Goal: Complete application form: Complete application form

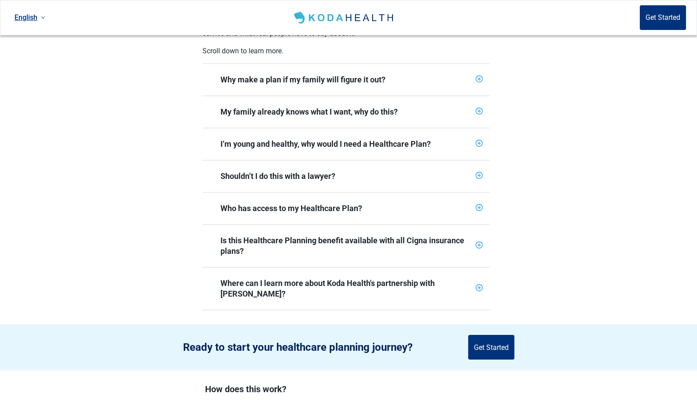
scroll to position [338, 0]
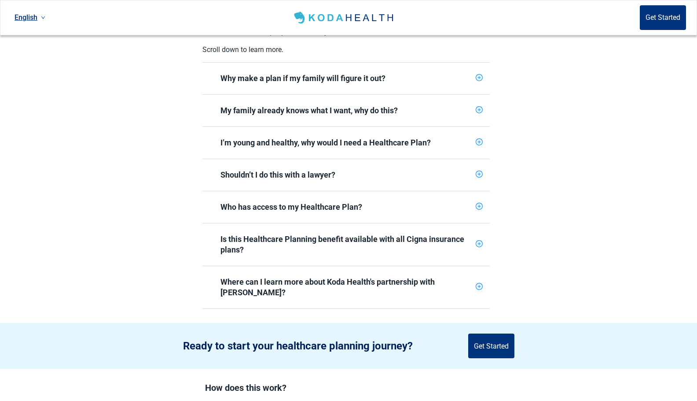
click at [481, 171] on icon "plus-circle" at bounding box center [479, 174] width 6 height 6
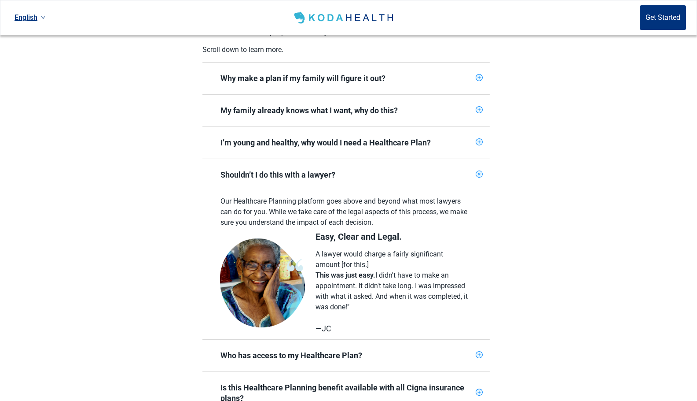
click at [480, 352] on icon "plus-circle" at bounding box center [479, 355] width 6 height 6
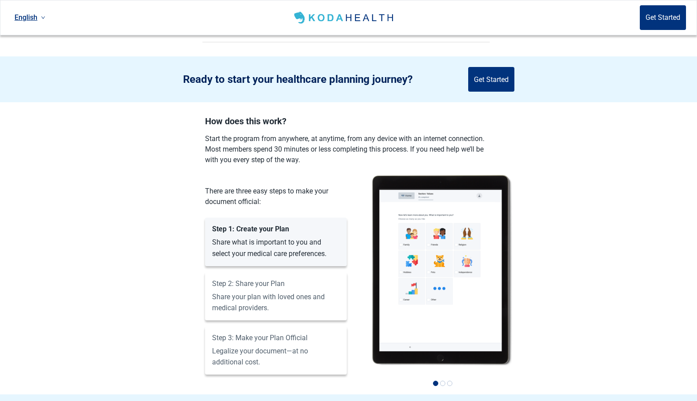
scroll to position [902, 0]
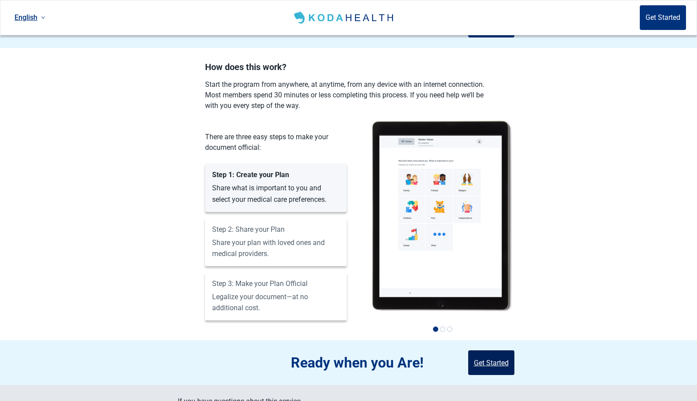
click at [489, 350] on button "Get Started" at bounding box center [491, 362] width 46 height 25
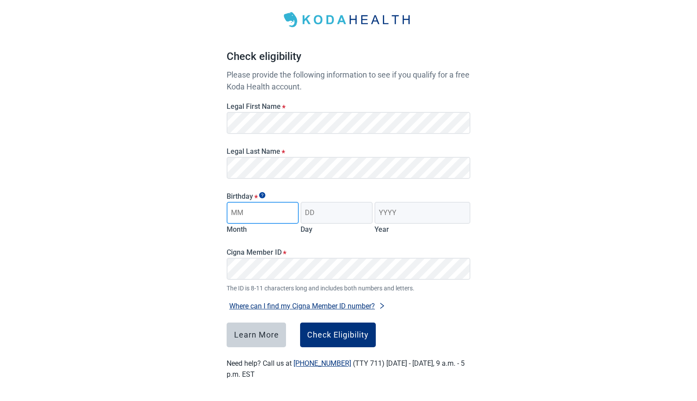
click at [259, 217] on input "Month" at bounding box center [263, 213] width 72 height 22
type input "12"
click at [332, 209] on input "Day" at bounding box center [337, 213] width 72 height 22
type input "26"
click at [404, 211] on input "Year" at bounding box center [423, 213] width 96 height 22
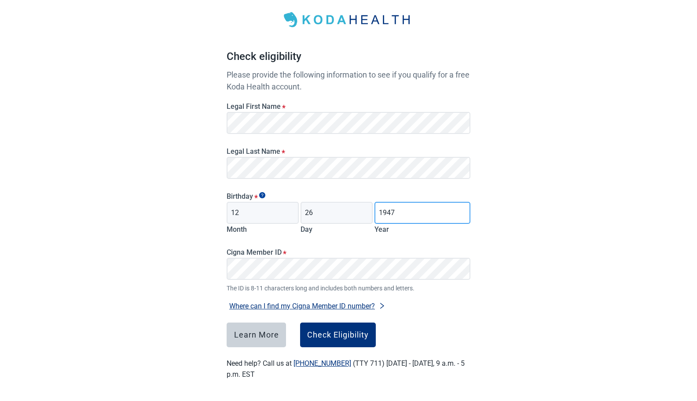
type input "1947"
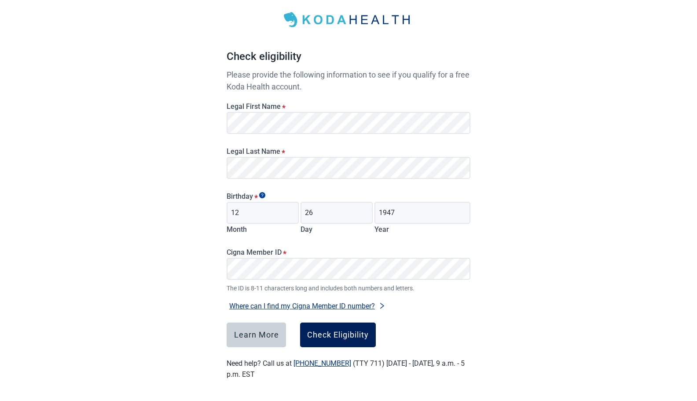
click at [339, 335] on div "Check Eligibility" at bounding box center [338, 334] width 62 height 9
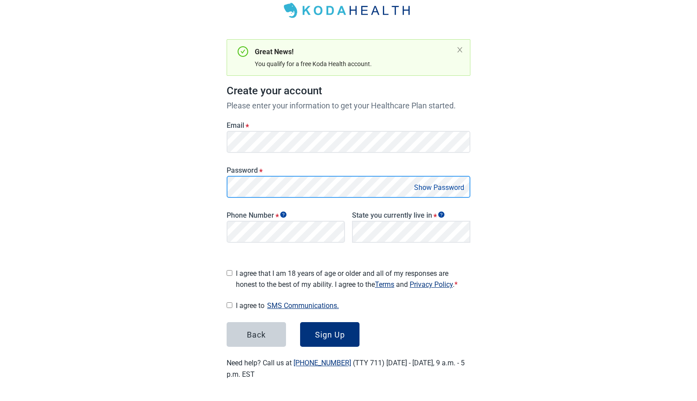
scroll to position [50, 0]
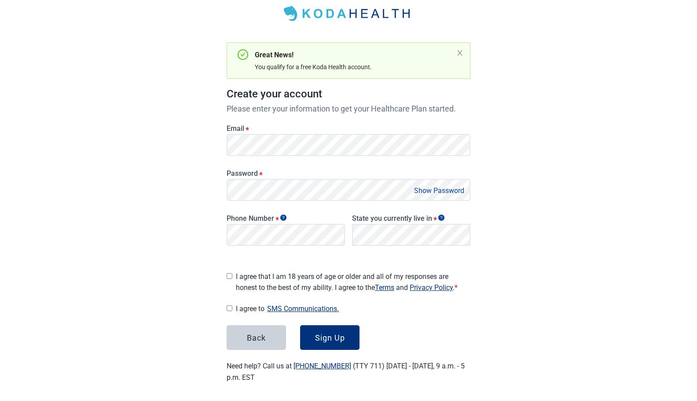
click at [448, 192] on button "Show Password" at bounding box center [439, 190] width 55 height 12
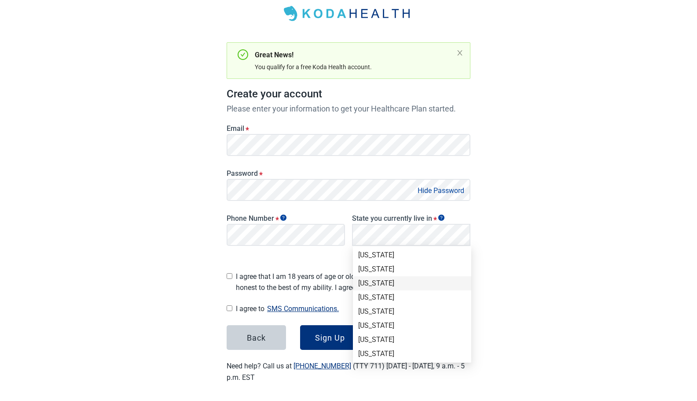
click at [379, 280] on div "[US_STATE]" at bounding box center [412, 283] width 108 height 10
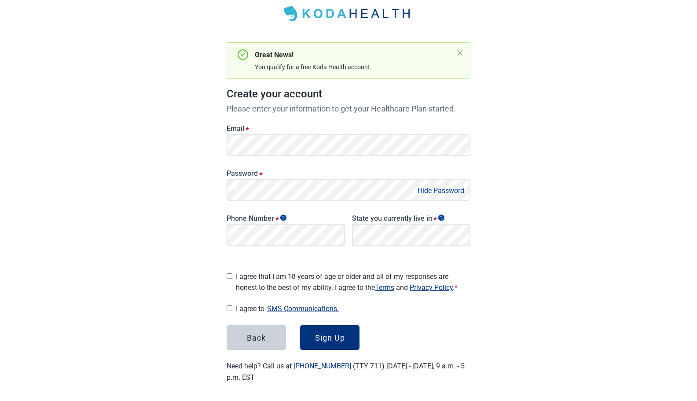
click at [230, 275] on input "I agree that I am 18 years of age or older and all of my responses are honest t…" at bounding box center [230, 276] width 6 height 6
checkbox input "true"
click at [227, 306] on input "I agree to SMS Communications." at bounding box center [230, 308] width 6 height 6
checkbox input "true"
click at [335, 337] on div "Sign Up" at bounding box center [330, 337] width 30 height 9
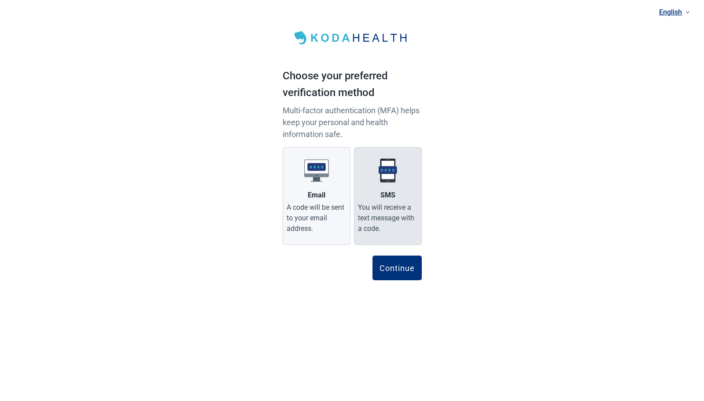
click at [383, 210] on div "You will receive a text message with a code." at bounding box center [388, 218] width 60 height 32
click at [0, 0] on input "SMS You will receive a text message with a code." at bounding box center [0, 0] width 0 height 0
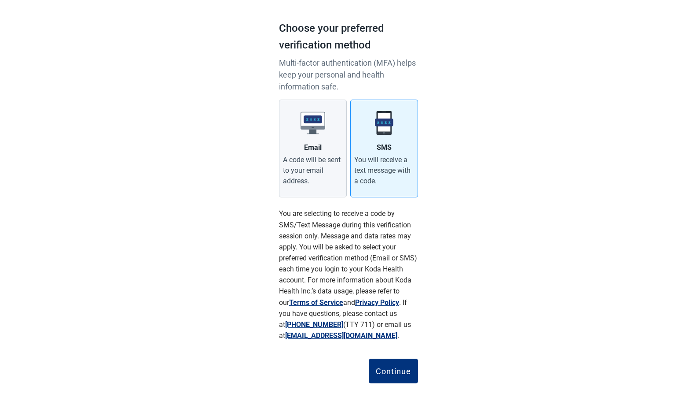
scroll to position [58, 0]
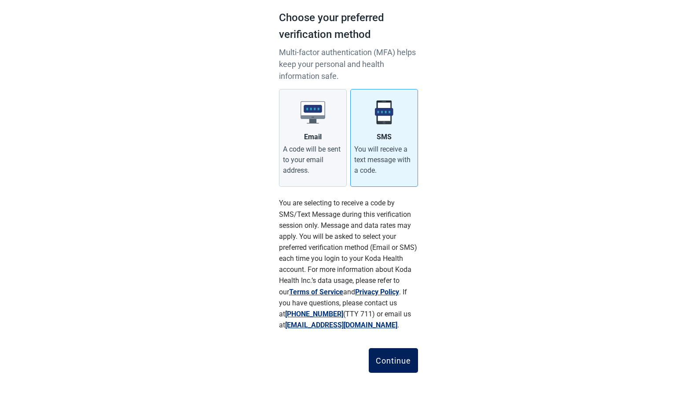
click at [399, 355] on button "Continue" at bounding box center [393, 360] width 49 height 25
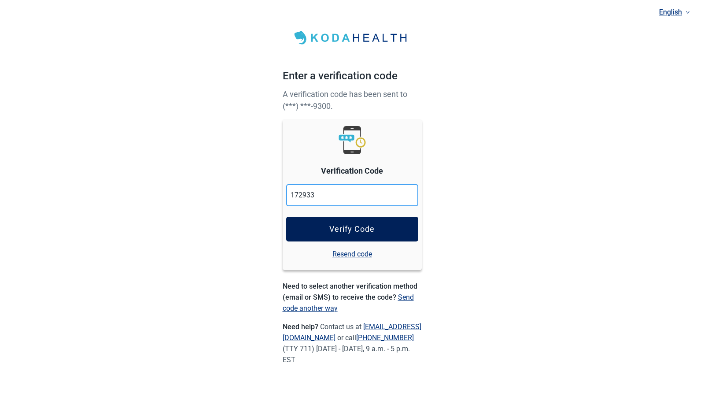
type input "172933"
click at [380, 231] on button "Verify Code" at bounding box center [352, 229] width 132 height 25
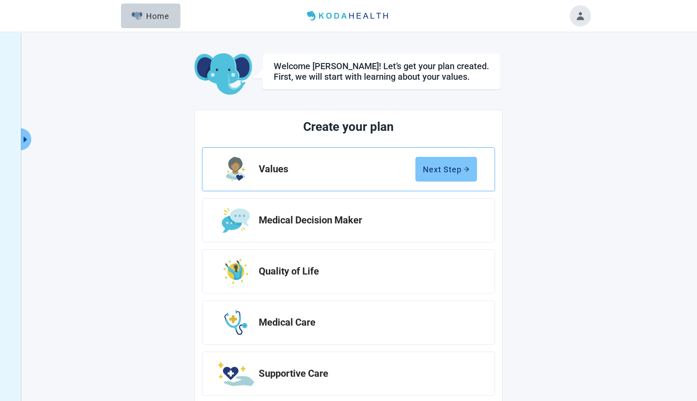
click at [452, 166] on div "Next Step" at bounding box center [446, 169] width 47 height 9
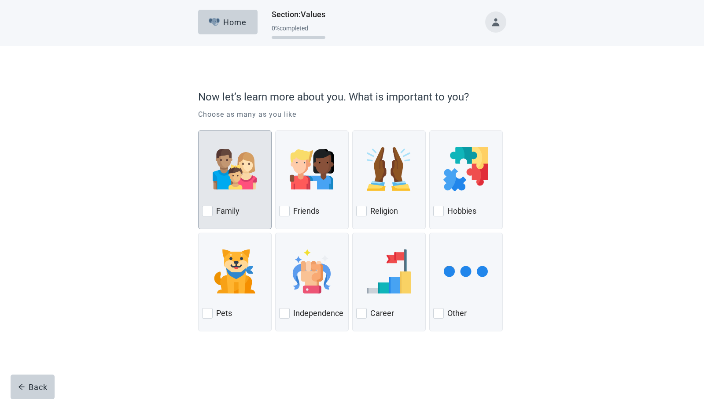
click at [205, 208] on div at bounding box center [207, 211] width 11 height 11
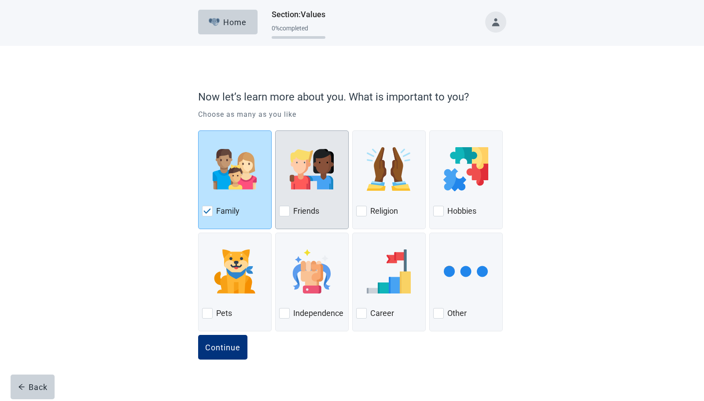
click at [290, 208] on div "Friends" at bounding box center [312, 211] width 66 height 14
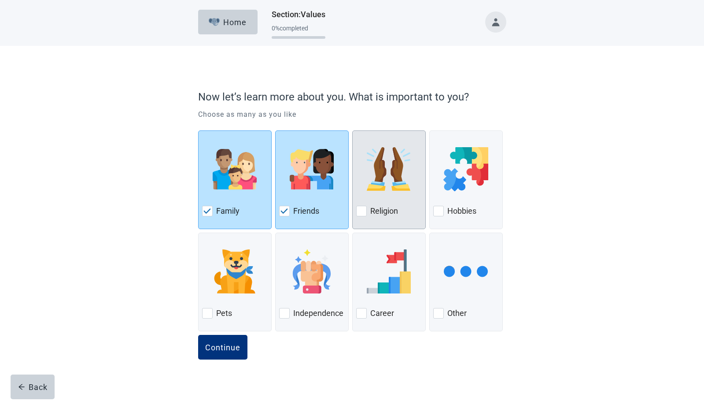
click at [365, 209] on div at bounding box center [361, 211] width 11 height 11
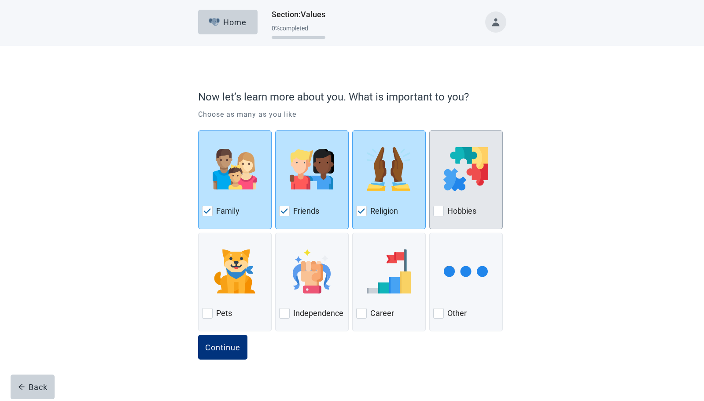
click at [444, 209] on div "Hobbies" at bounding box center [466, 211] width 66 height 14
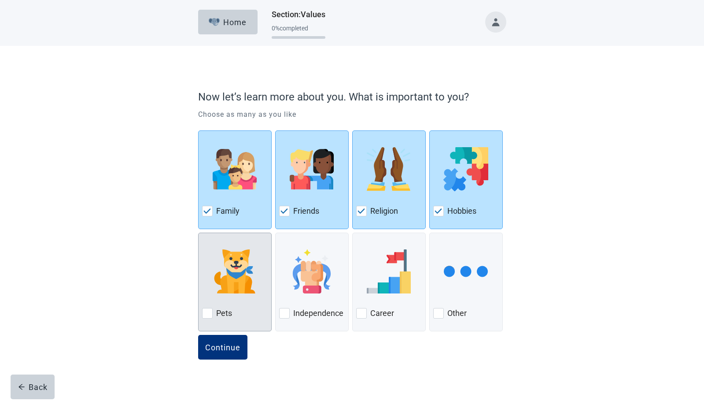
click at [207, 317] on div at bounding box center [207, 313] width 11 height 11
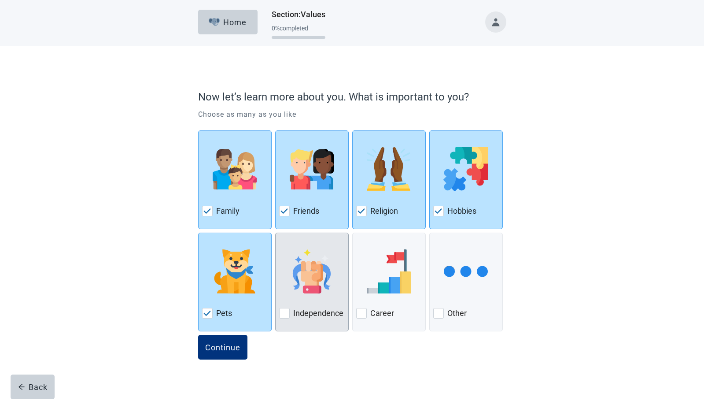
click at [283, 311] on div at bounding box center [284, 313] width 11 height 11
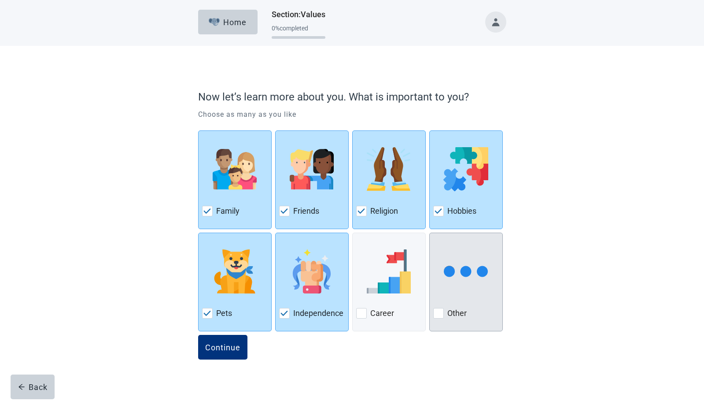
click at [439, 315] on div at bounding box center [438, 313] width 11 height 11
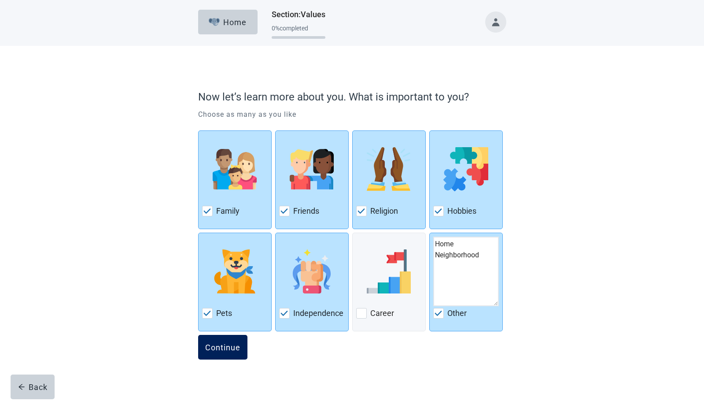
type textarea "Home Neighborhood"
click at [225, 354] on button "Continue" at bounding box center [222, 347] width 49 height 25
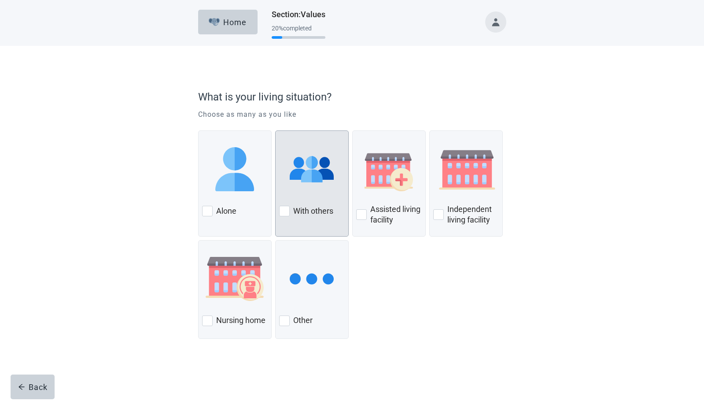
click at [285, 208] on div at bounding box center [284, 211] width 11 height 11
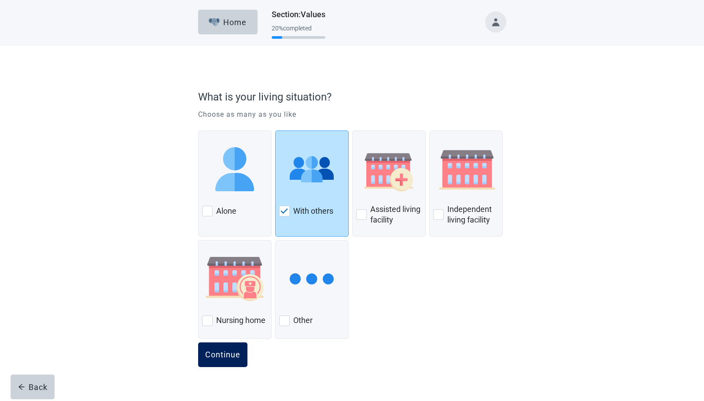
click at [226, 360] on button "Continue" at bounding box center [222, 354] width 49 height 25
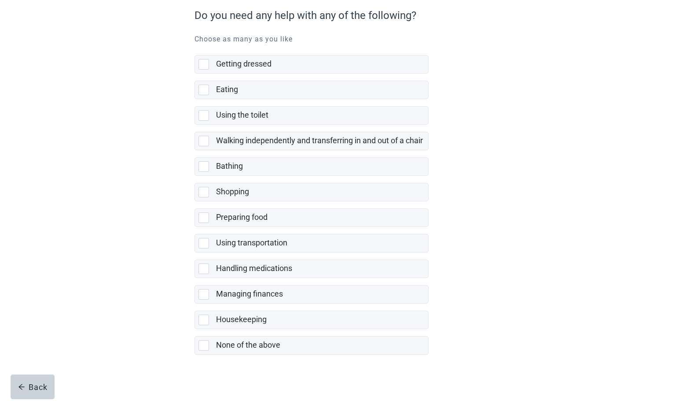
scroll to position [86, 0]
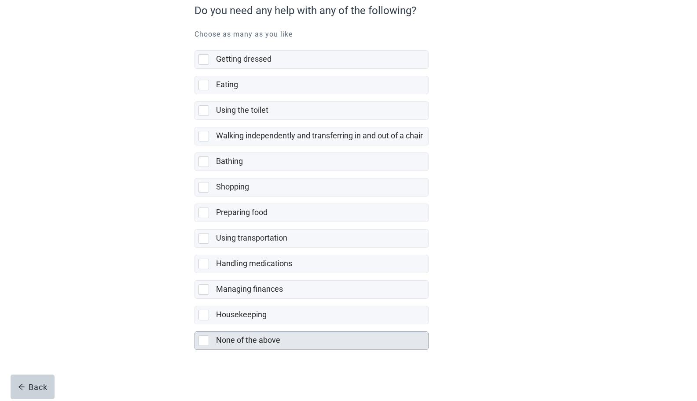
click at [201, 343] on div at bounding box center [204, 340] width 11 height 11
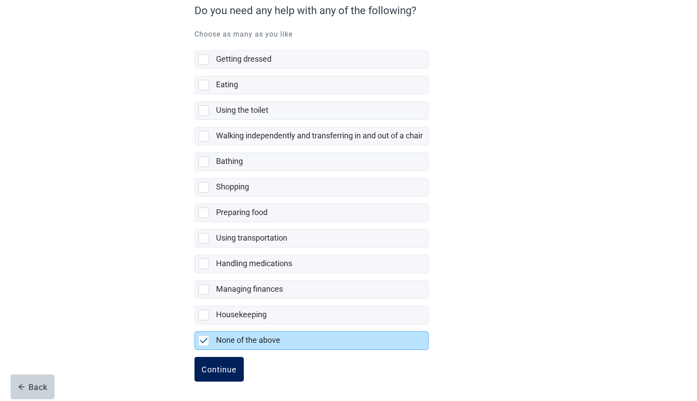
click at [218, 365] on div "Continue" at bounding box center [219, 369] width 35 height 9
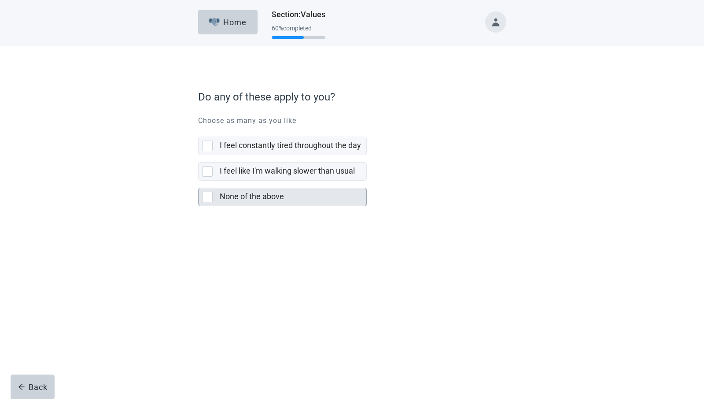
click at [207, 198] on div at bounding box center [207, 197] width 11 height 11
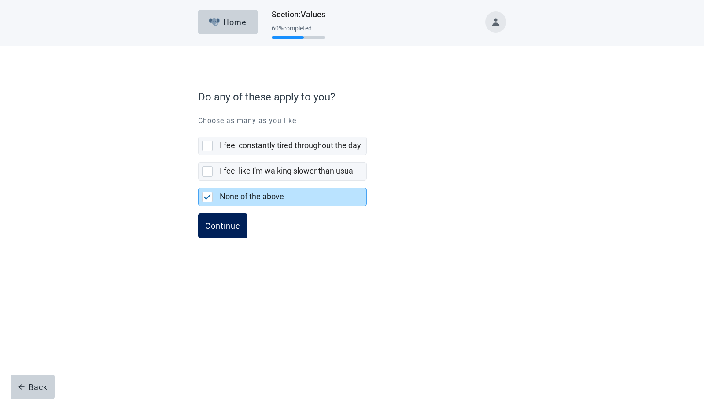
click at [225, 229] on div "Continue" at bounding box center [222, 225] width 35 height 9
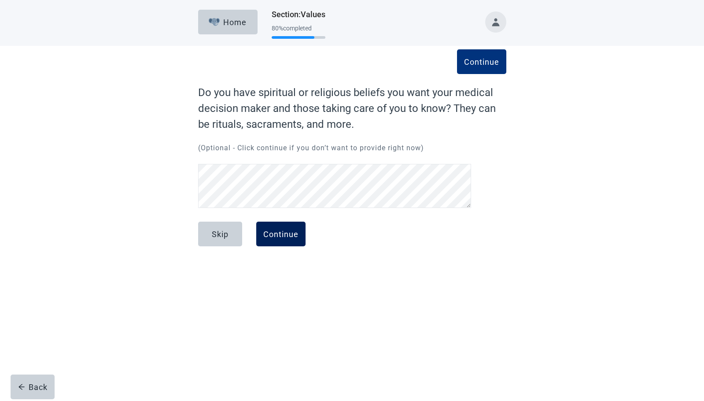
click at [275, 236] on div "Continue" at bounding box center [280, 233] width 35 height 9
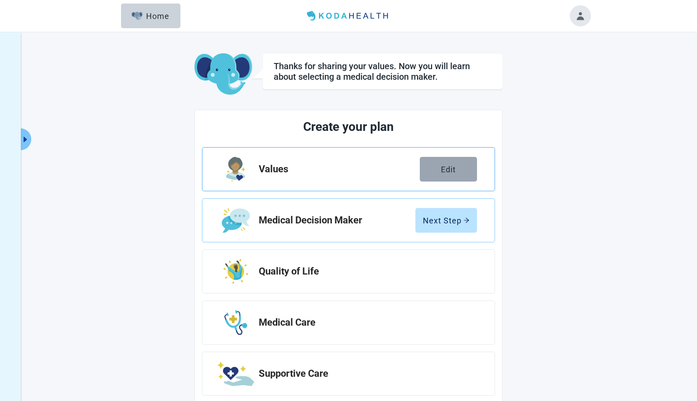
click at [461, 169] on button "Edit" at bounding box center [448, 169] width 57 height 25
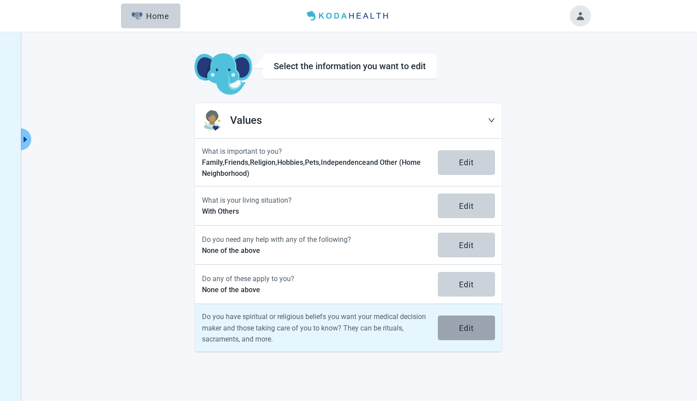
click at [465, 325] on div "Edit" at bounding box center [466, 327] width 15 height 9
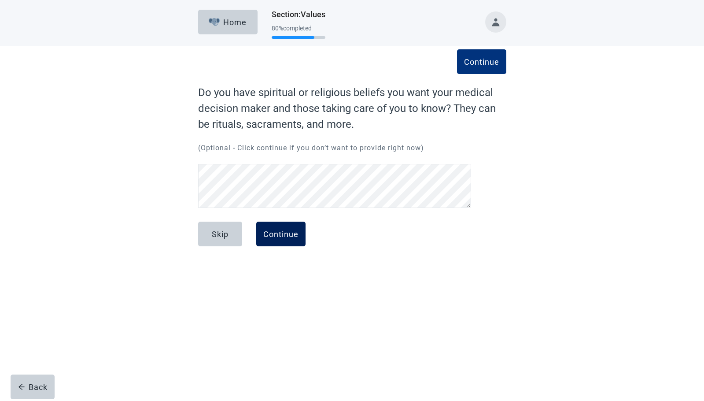
click at [282, 238] on div "Continue" at bounding box center [280, 233] width 35 height 9
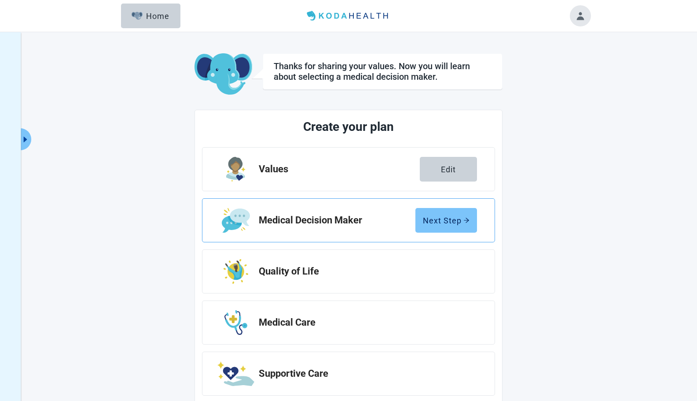
click at [440, 227] on button "Next Step" at bounding box center [447, 220] width 62 height 25
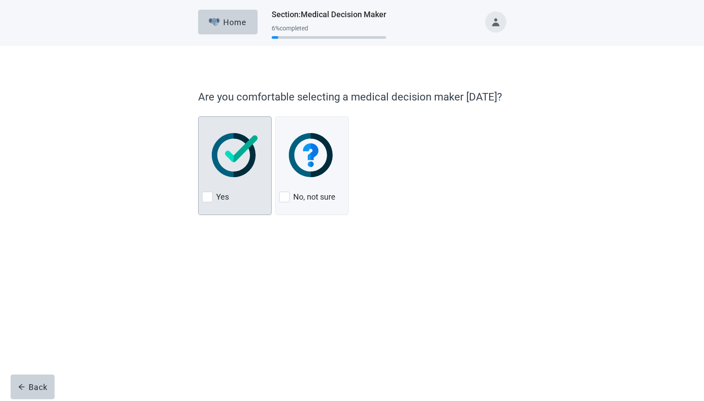
click at [204, 201] on div at bounding box center [207, 197] width 11 height 11
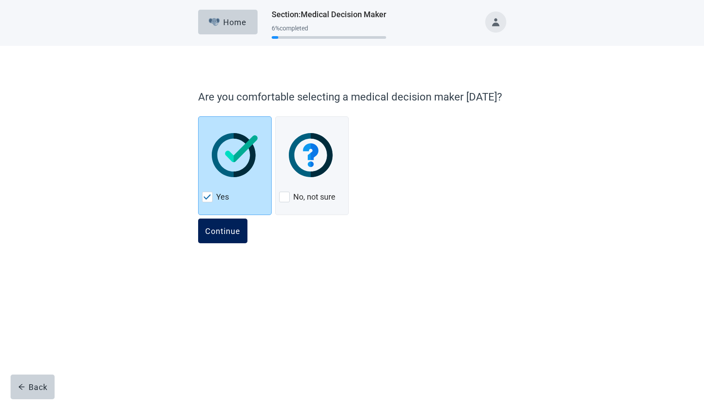
click at [225, 225] on button "Continue" at bounding box center [222, 230] width 49 height 25
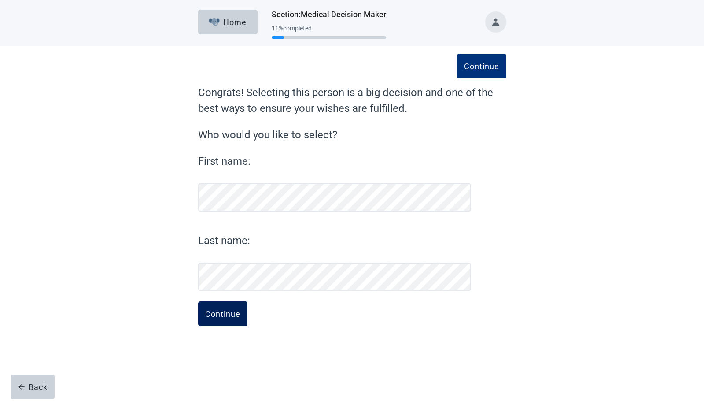
click at [225, 313] on div "Continue" at bounding box center [222, 313] width 35 height 9
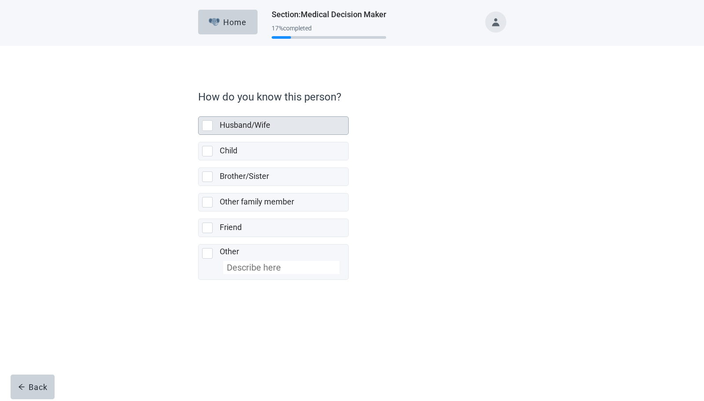
click at [209, 125] on div at bounding box center [207, 125] width 11 height 11
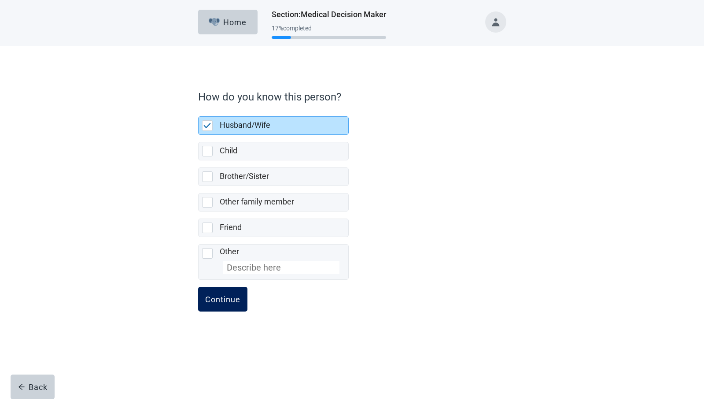
click at [232, 296] on div "Continue" at bounding box center [222, 299] width 35 height 9
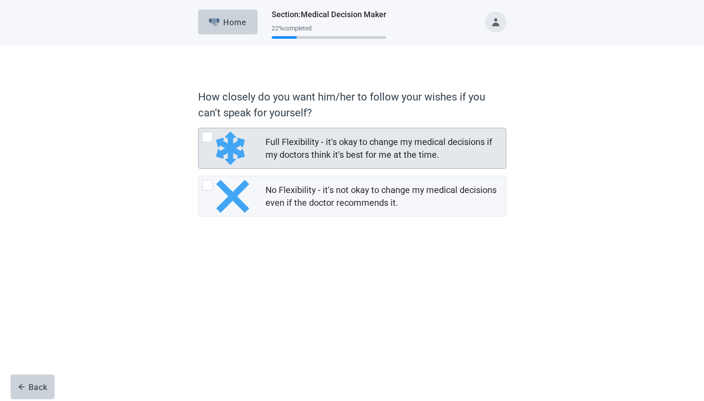
click at [209, 137] on div at bounding box center [207, 137] width 11 height 11
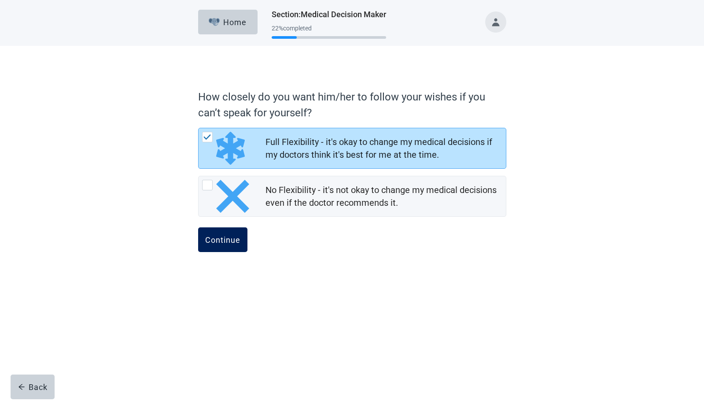
click at [224, 244] on button "Continue" at bounding box center [222, 239] width 49 height 25
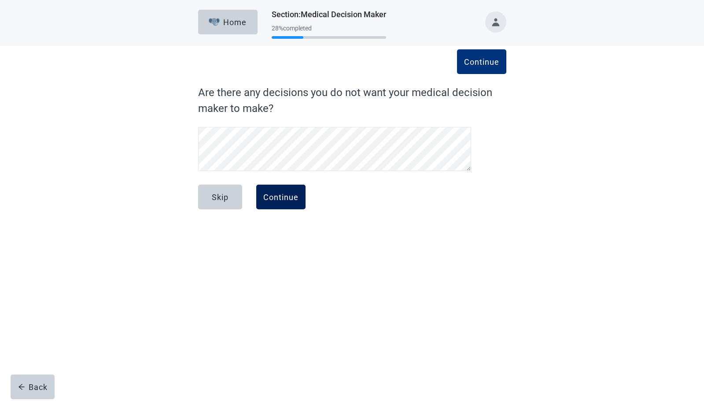
click at [291, 196] on div "Continue" at bounding box center [280, 196] width 35 height 9
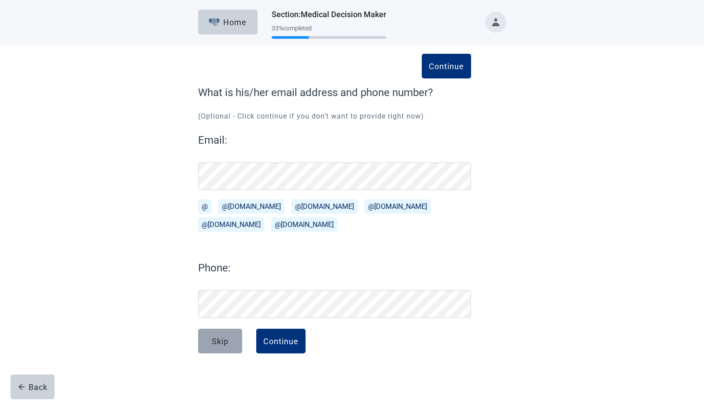
click at [224, 343] on div "Skip" at bounding box center [220, 340] width 17 height 9
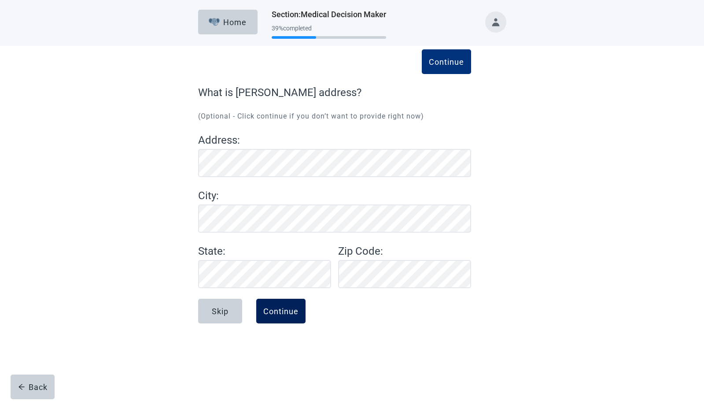
click at [280, 317] on button "Continue" at bounding box center [280, 311] width 49 height 25
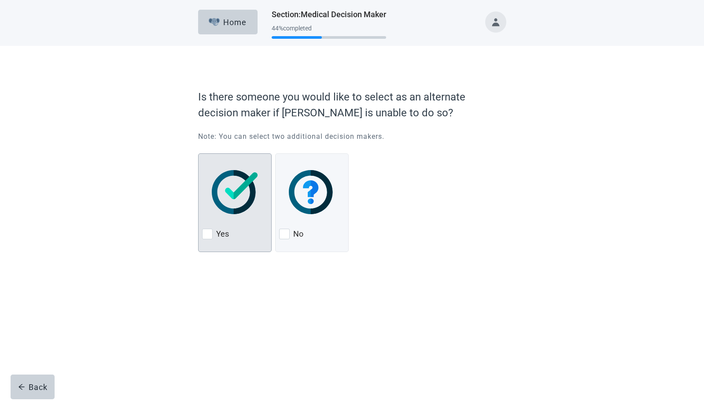
click at [206, 230] on div at bounding box center [207, 234] width 11 height 11
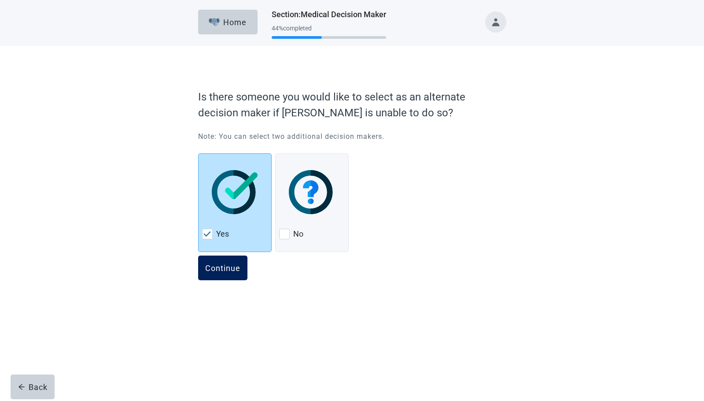
click at [225, 266] on div "Continue" at bounding box center [222, 267] width 35 height 9
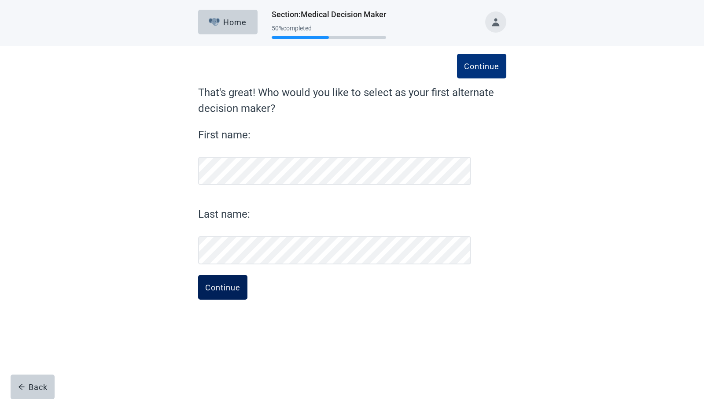
click at [228, 285] on div "Continue" at bounding box center [222, 287] width 35 height 9
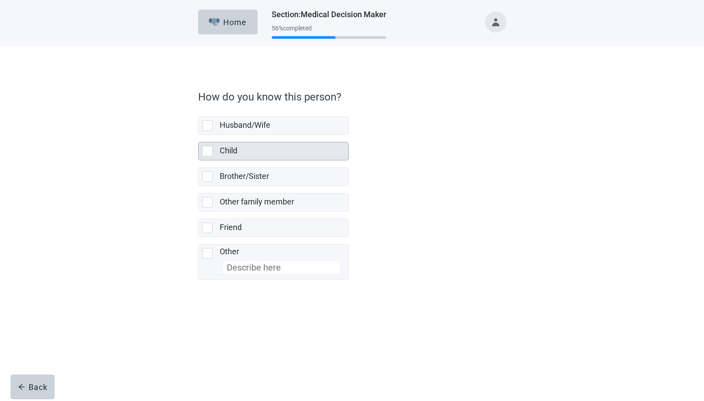
click at [206, 152] on div at bounding box center [207, 151] width 11 height 11
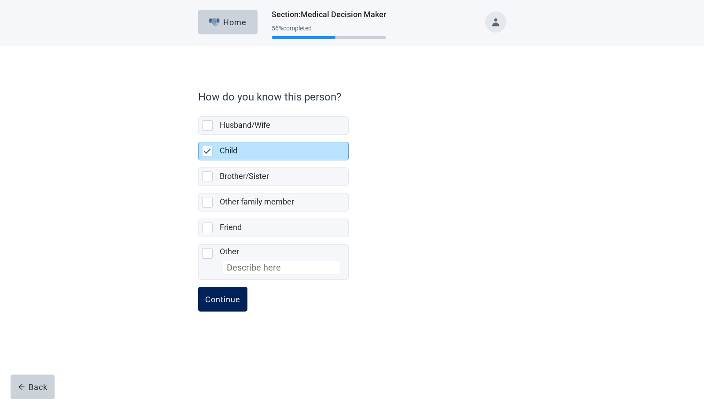
click at [223, 305] on button "Continue" at bounding box center [222, 299] width 49 height 25
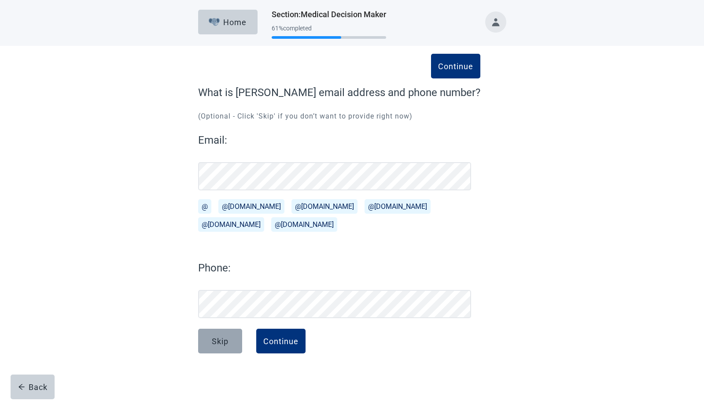
click at [221, 353] on button "Skip" at bounding box center [220, 340] width 44 height 25
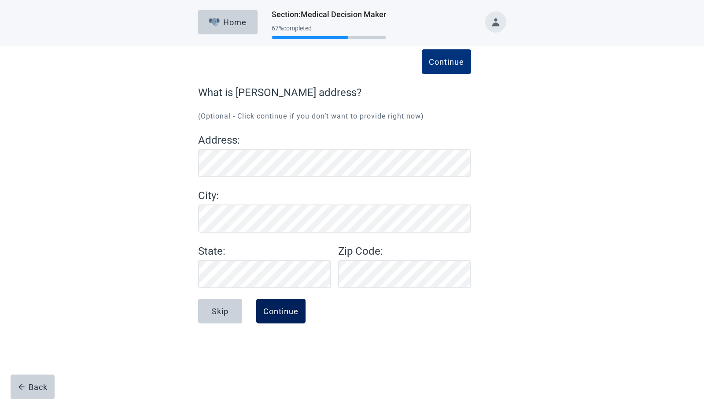
click at [288, 308] on div "Continue" at bounding box center [280, 310] width 35 height 9
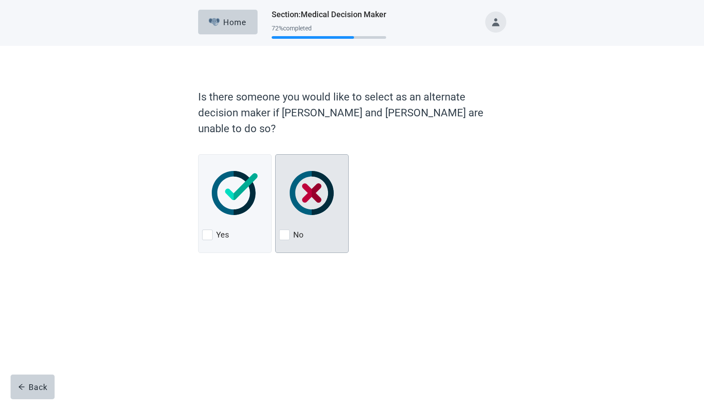
click at [285, 229] on div at bounding box center [284, 234] width 11 height 11
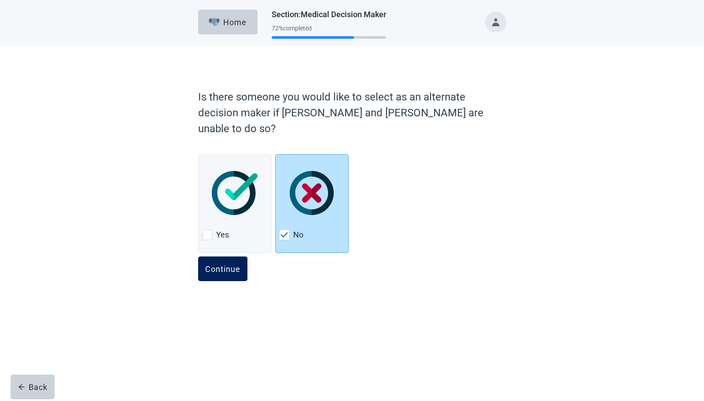
click at [233, 264] on div "Continue" at bounding box center [222, 268] width 35 height 9
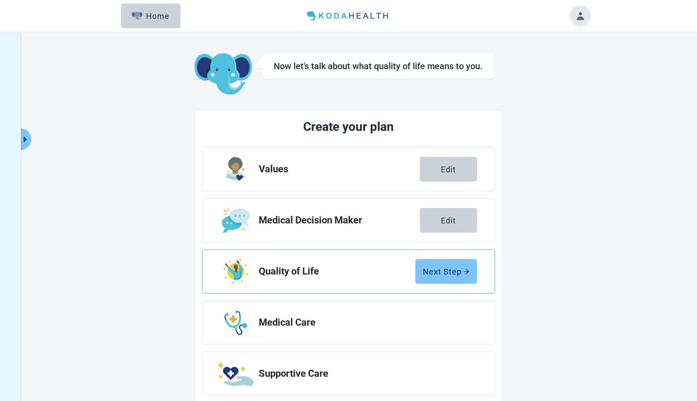
click at [455, 280] on button "Next Step" at bounding box center [447, 271] width 62 height 25
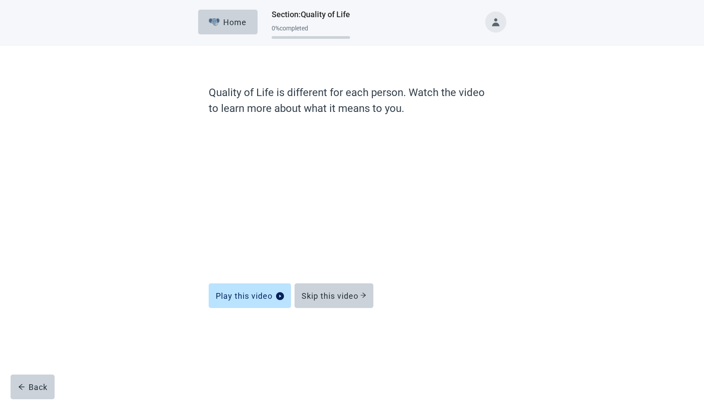
click at [634, 70] on div "Quality of Life is different for each person. Watch the video to learn more abo…" at bounding box center [352, 201] width 634 height 310
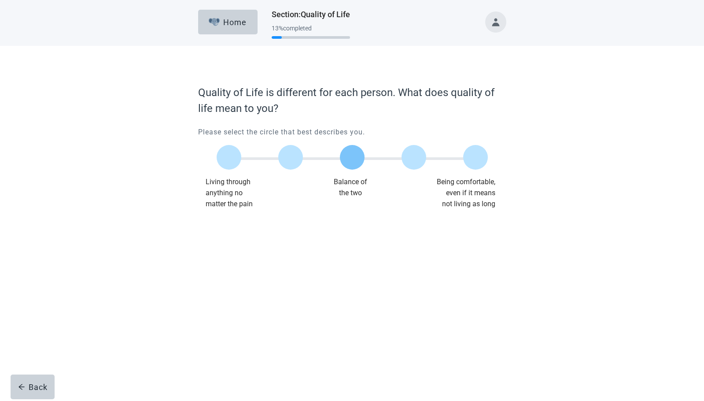
click at [347, 153] on div at bounding box center [352, 157] width 25 height 25
click at [222, 232] on button "Continue" at bounding box center [222, 227] width 49 height 25
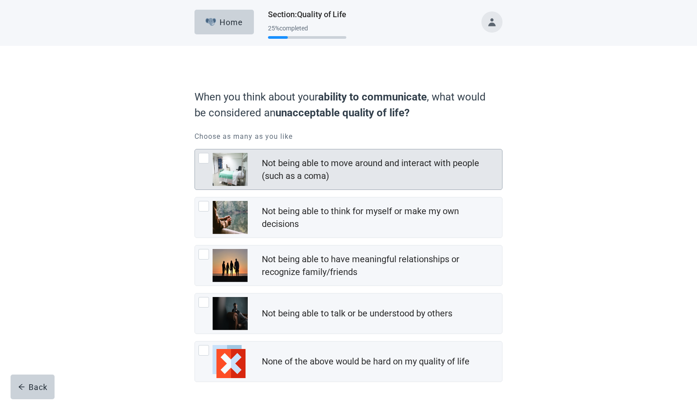
click at [204, 160] on div at bounding box center [204, 158] width 11 height 11
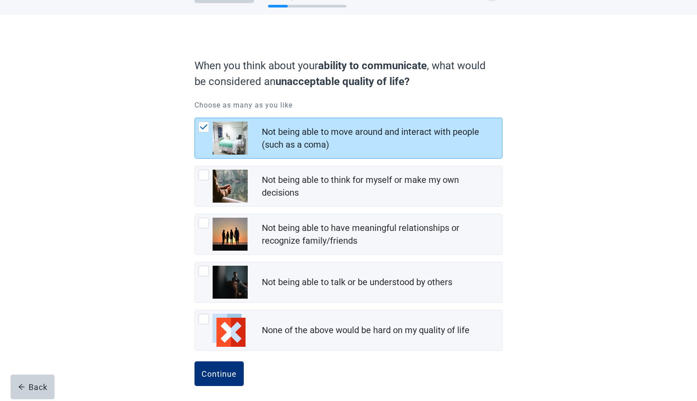
scroll to position [36, 0]
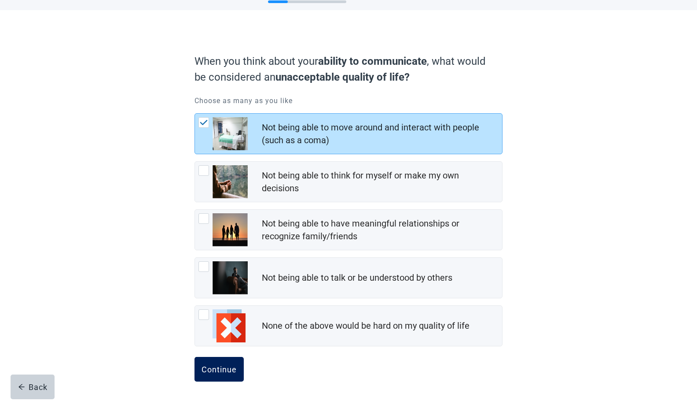
click at [226, 367] on div "Continue" at bounding box center [219, 369] width 35 height 9
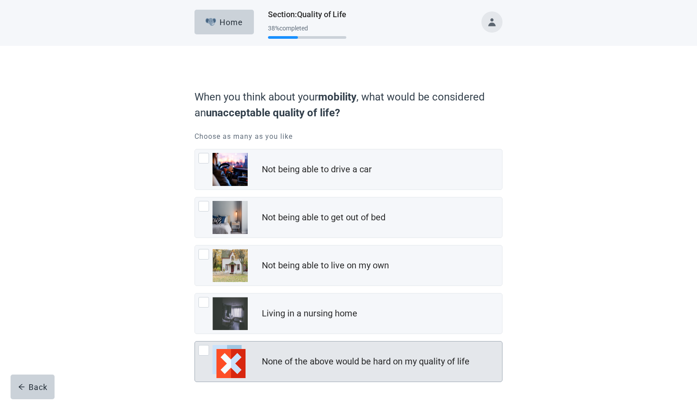
click at [209, 351] on div at bounding box center [223, 361] width 49 height 33
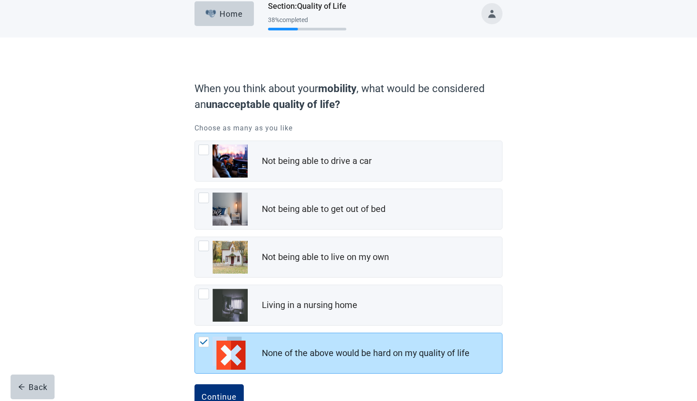
scroll to position [36, 0]
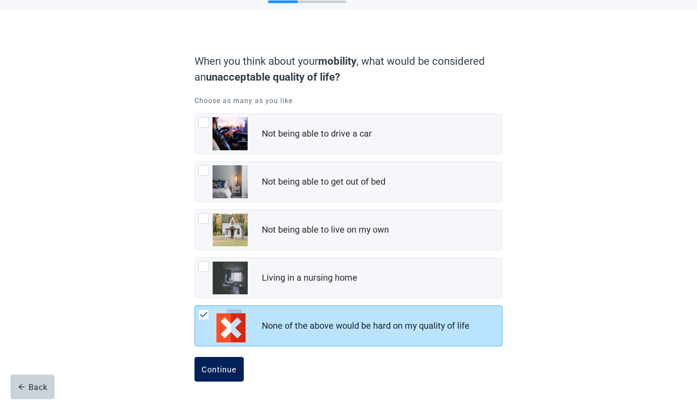
click at [222, 365] on div "Continue" at bounding box center [219, 369] width 35 height 9
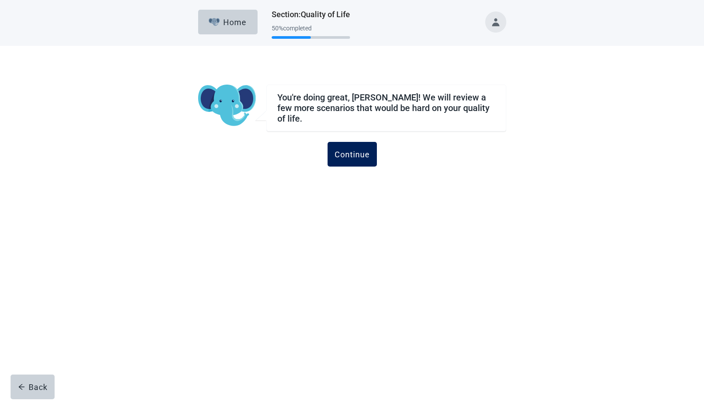
click at [359, 154] on div "Continue" at bounding box center [352, 154] width 35 height 9
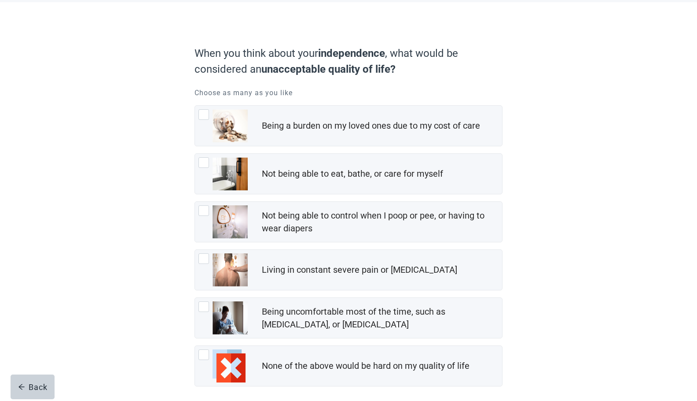
scroll to position [81, 0]
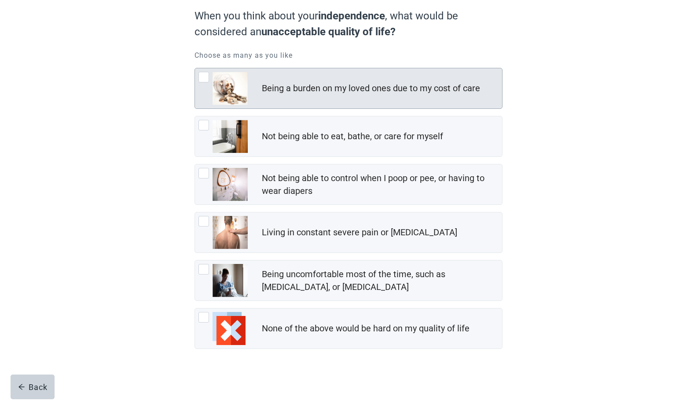
click at [203, 76] on div at bounding box center [204, 77] width 11 height 11
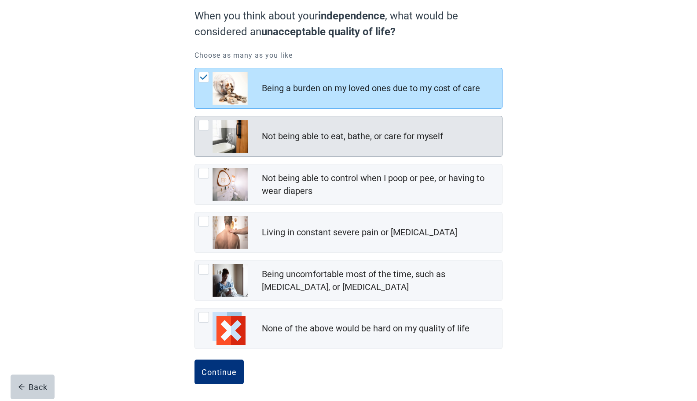
click at [202, 126] on div at bounding box center [204, 125] width 11 height 11
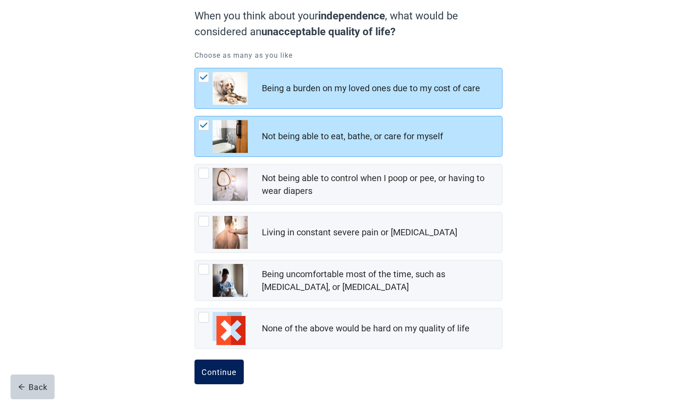
click at [213, 366] on button "Continue" at bounding box center [219, 371] width 49 height 25
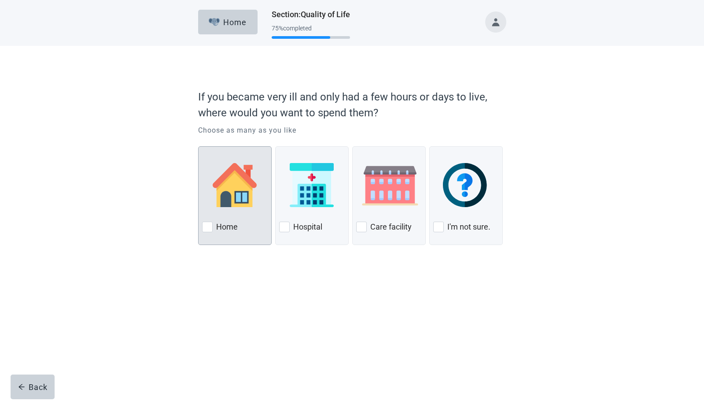
click at [208, 233] on div "Home" at bounding box center [235, 227] width 66 height 14
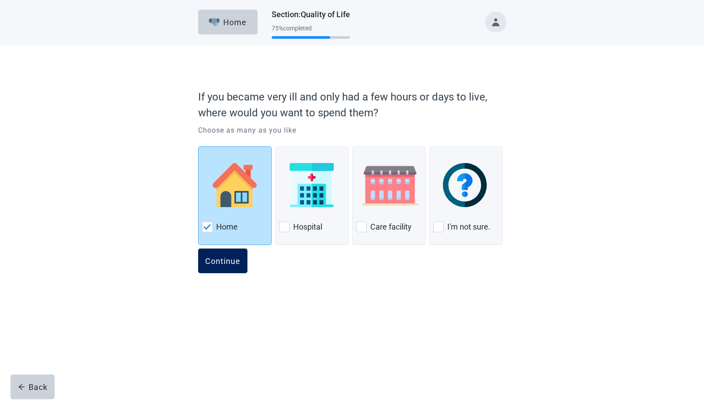
click at [229, 266] on button "Continue" at bounding box center [222, 260] width 49 height 25
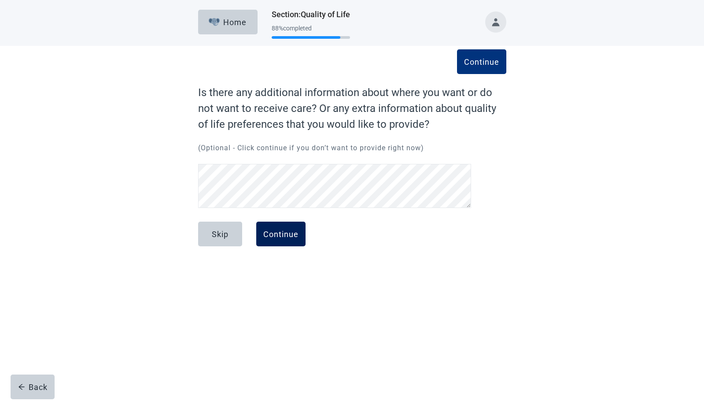
click at [291, 230] on div "Continue" at bounding box center [280, 233] width 35 height 9
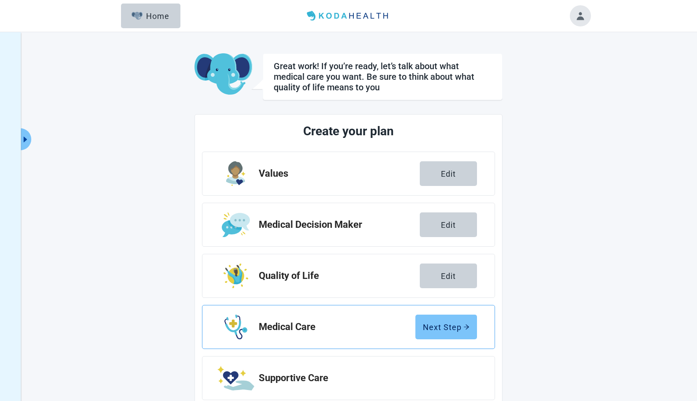
click at [455, 332] on button "Next Step" at bounding box center [447, 326] width 62 height 25
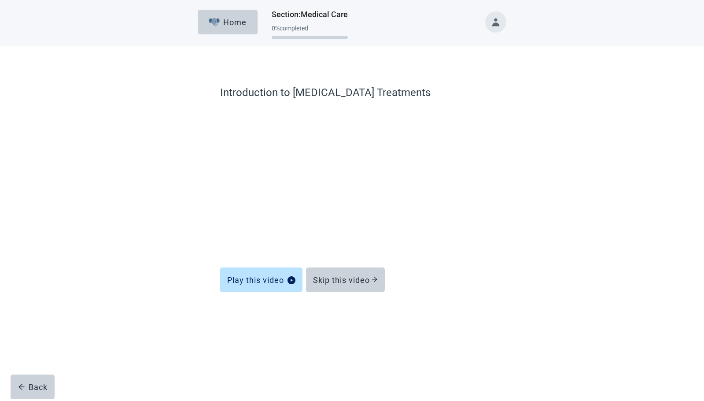
click at [625, 70] on div "Introduction to [MEDICAL_DATA] Treatments Play this video Skip this video Back" at bounding box center [352, 193] width 634 height 294
click at [647, 119] on div "Introduction to [MEDICAL_DATA] Treatments Play this video Skip this video Back" at bounding box center [352, 193] width 634 height 294
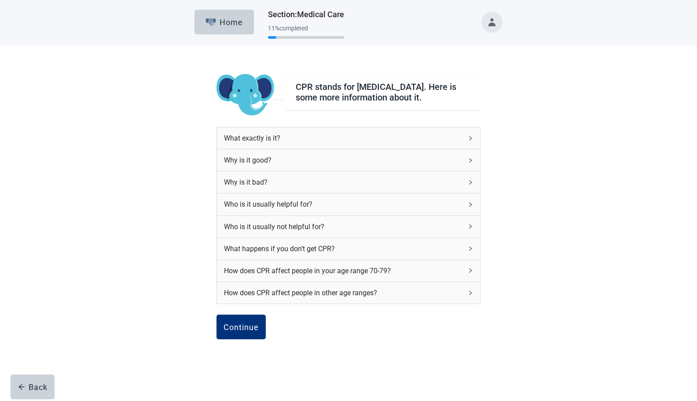
click at [472, 141] on icon "right" at bounding box center [470, 138] width 5 height 5
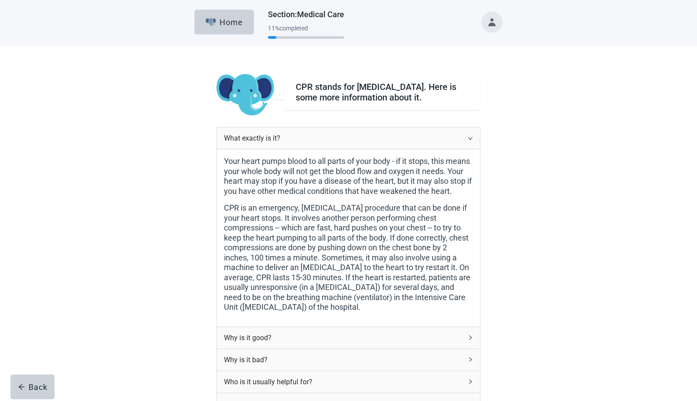
click at [473, 333] on div "Why is it good?" at bounding box center [348, 338] width 263 height 22
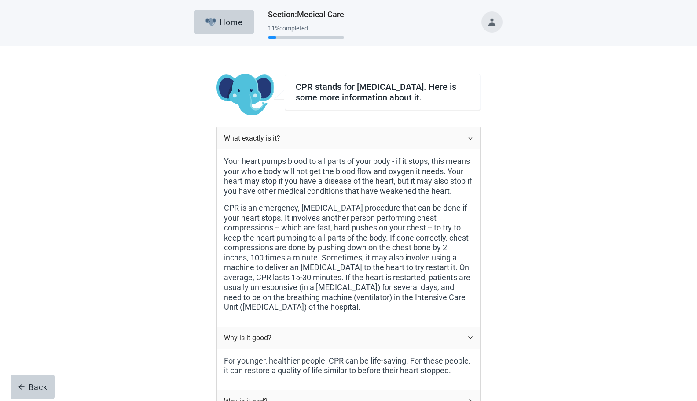
click at [469, 141] on icon "right" at bounding box center [470, 138] width 5 height 5
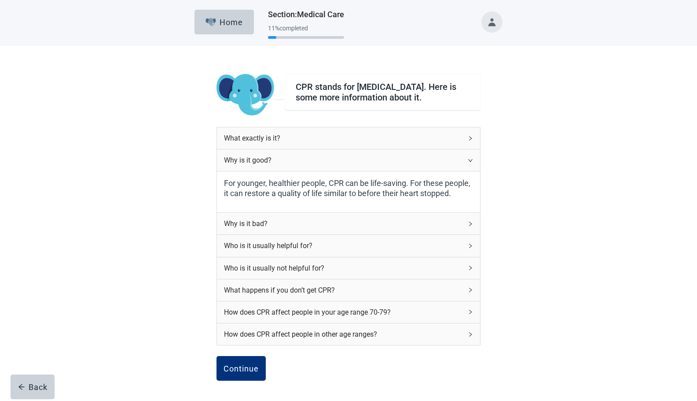
click at [468, 164] on div "Why is it good?" at bounding box center [348, 160] width 263 height 22
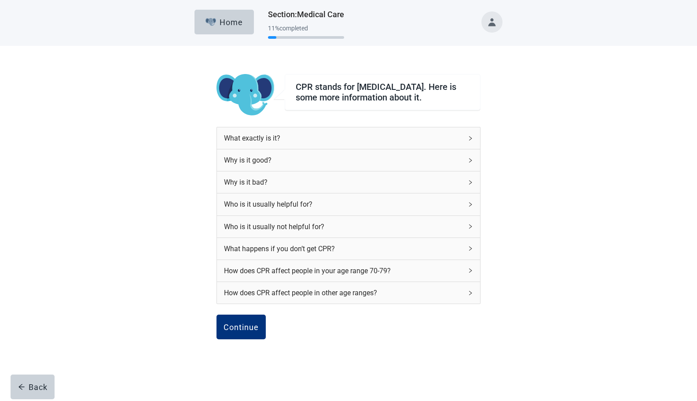
click at [469, 185] on icon "right" at bounding box center [470, 182] width 5 height 5
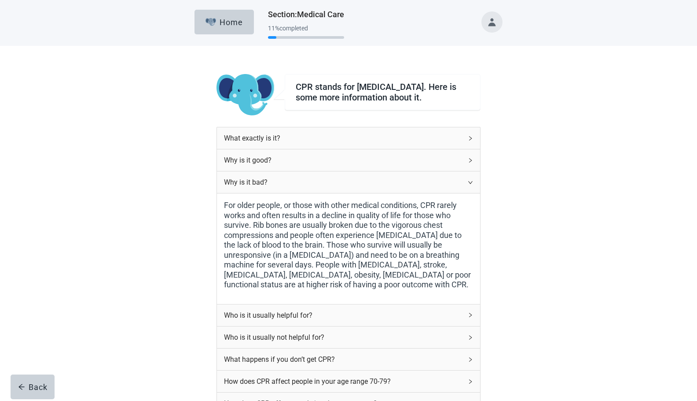
click at [470, 184] on icon "right" at bounding box center [470, 182] width 5 height 5
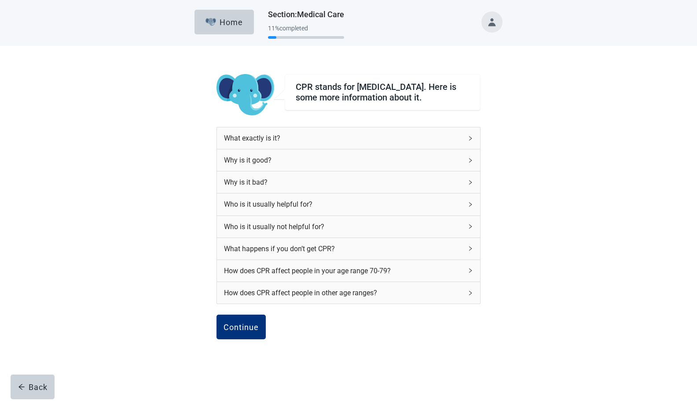
click at [468, 273] on icon "right" at bounding box center [470, 270] width 5 height 5
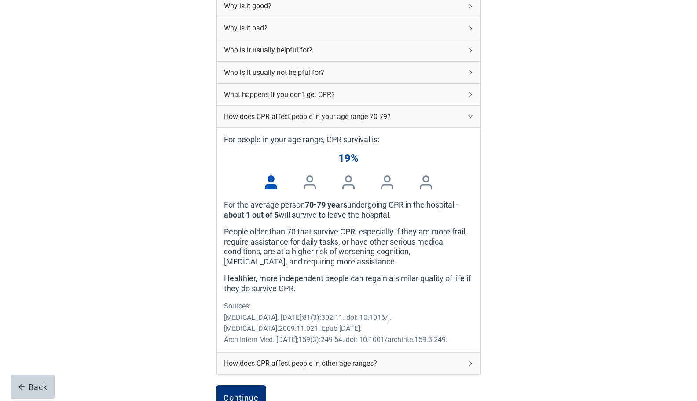
scroll to position [152, 0]
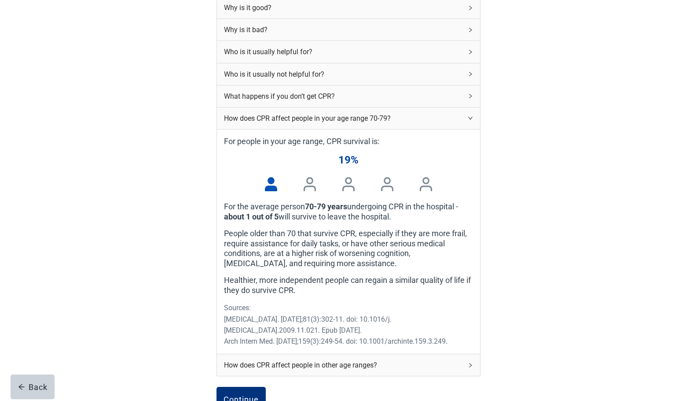
click at [473, 121] on icon "right" at bounding box center [470, 117] width 5 height 5
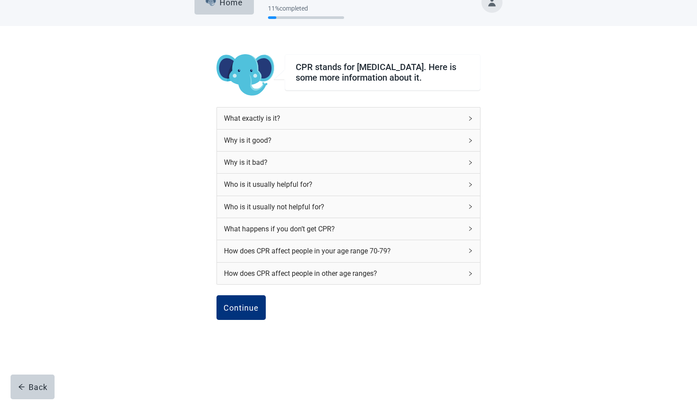
scroll to position [24, 0]
click at [470, 276] on icon "right" at bounding box center [470, 273] width 5 height 5
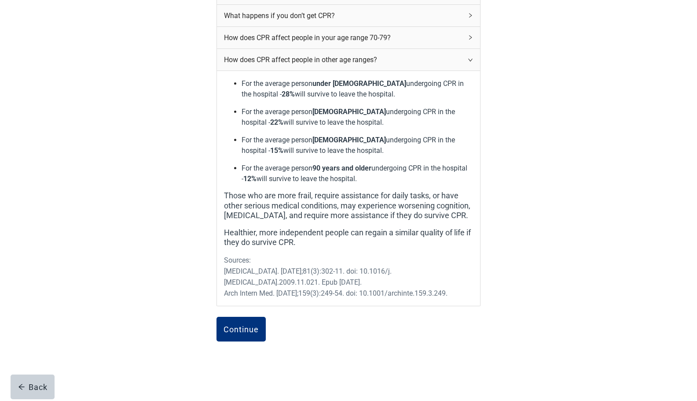
scroll to position [252, 0]
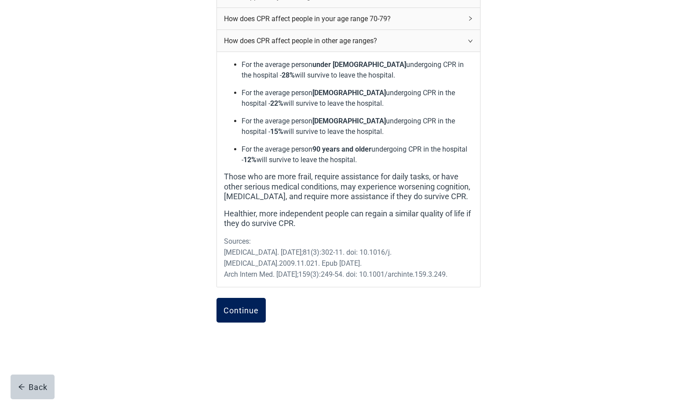
click at [238, 313] on div "Continue" at bounding box center [241, 310] width 35 height 9
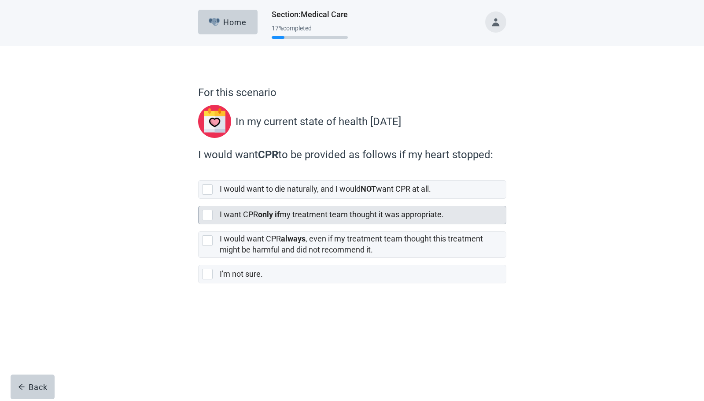
click at [204, 216] on div at bounding box center [207, 215] width 11 height 11
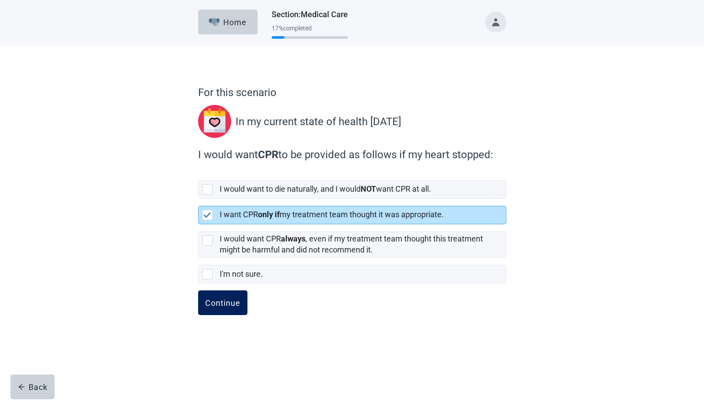
click at [225, 304] on div "Continue" at bounding box center [222, 302] width 35 height 9
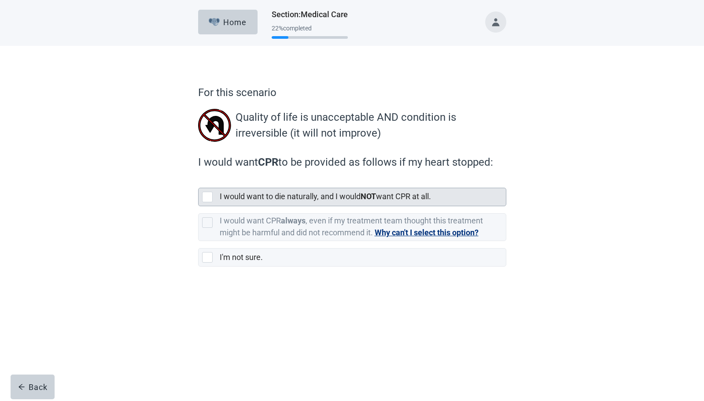
click at [205, 195] on div at bounding box center [207, 197] width 11 height 11
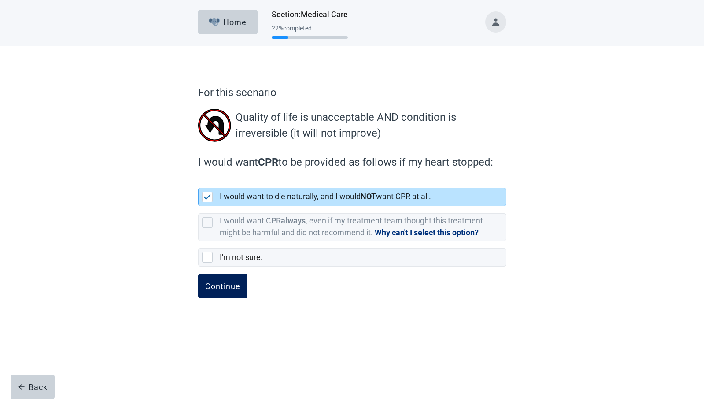
click at [224, 286] on div "Continue" at bounding box center [222, 285] width 35 height 9
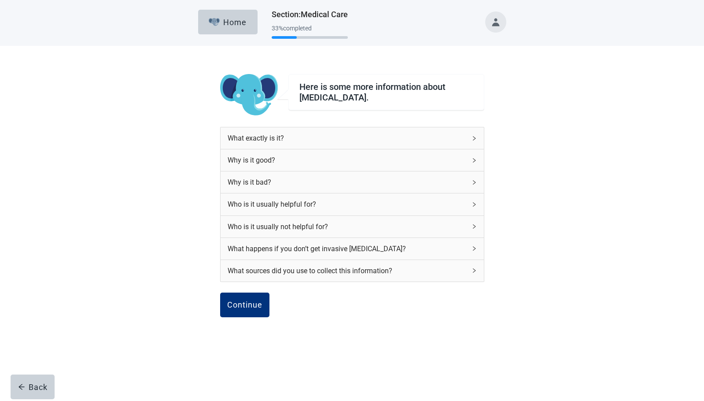
click at [474, 204] on icon "right" at bounding box center [474, 204] width 5 height 5
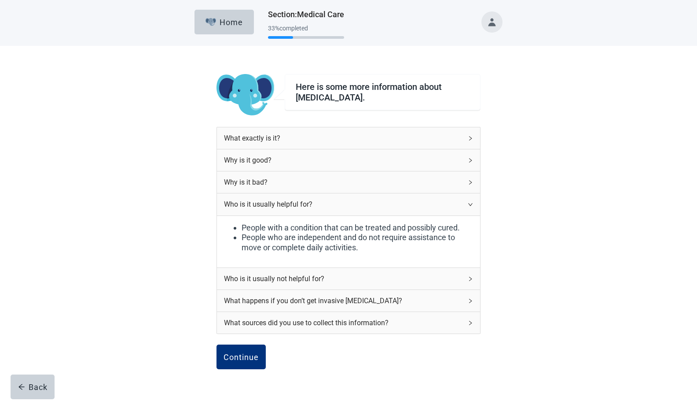
click at [472, 181] on icon "right" at bounding box center [470, 182] width 5 height 5
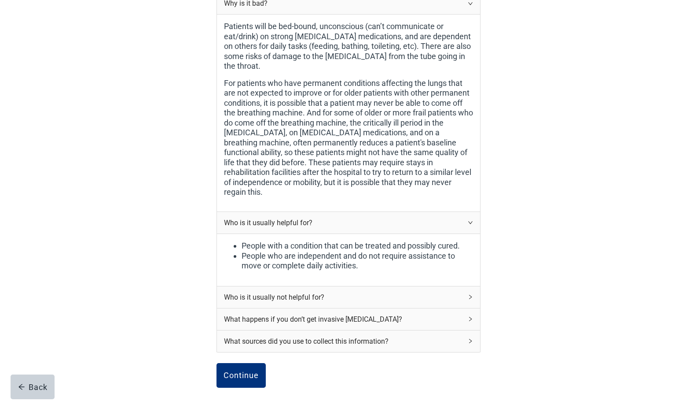
scroll to position [177, 0]
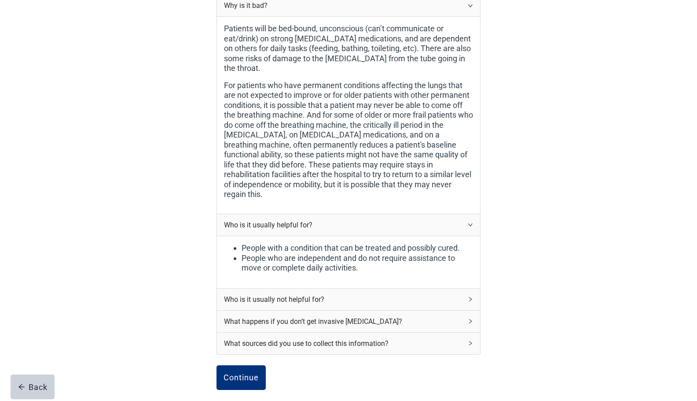
click at [474, 214] on div "Who is it usually helpful for?" at bounding box center [348, 225] width 263 height 22
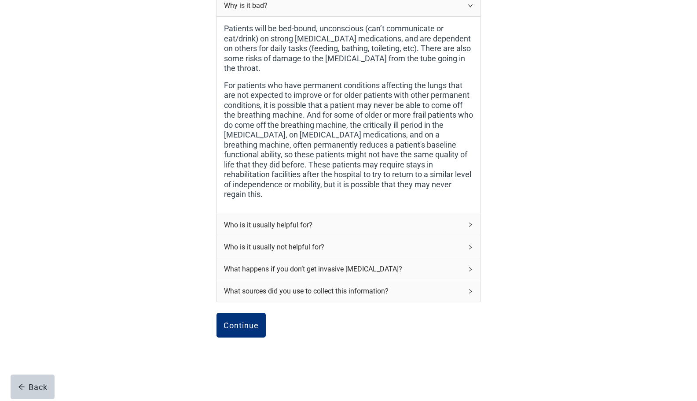
click at [471, 4] on icon "right" at bounding box center [470, 5] width 5 height 5
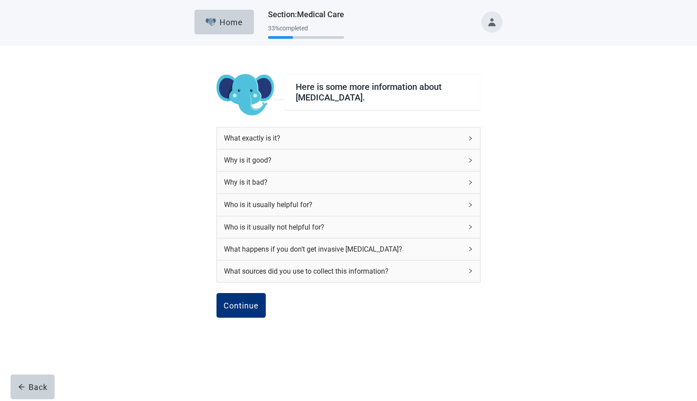
scroll to position [0, 0]
click at [472, 226] on icon "right" at bounding box center [474, 226] width 5 height 5
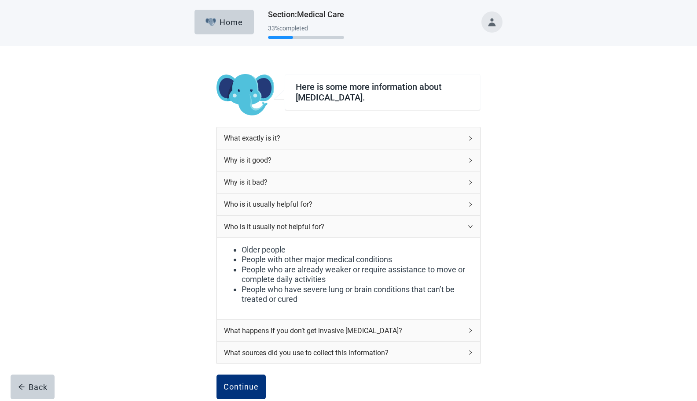
click at [472, 226] on icon "right" at bounding box center [470, 226] width 4 height 3
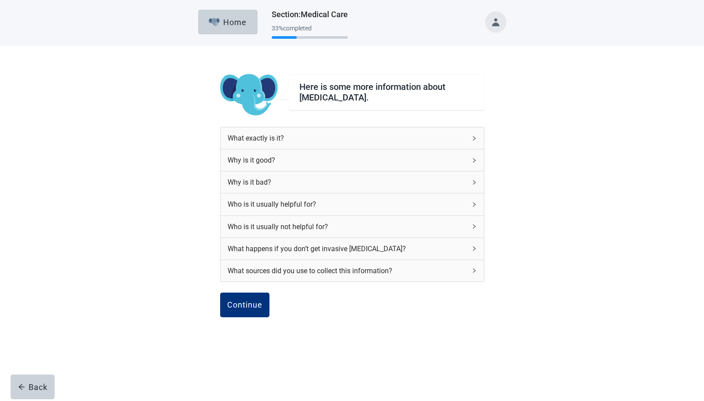
click at [472, 247] on icon "right" at bounding box center [474, 248] width 5 height 5
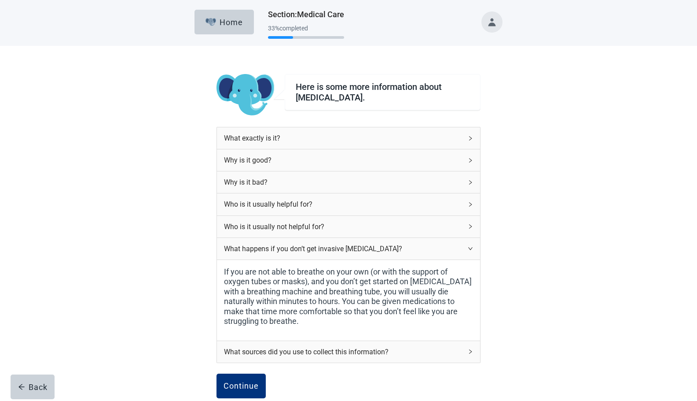
click at [472, 249] on icon "right" at bounding box center [470, 248] width 4 height 3
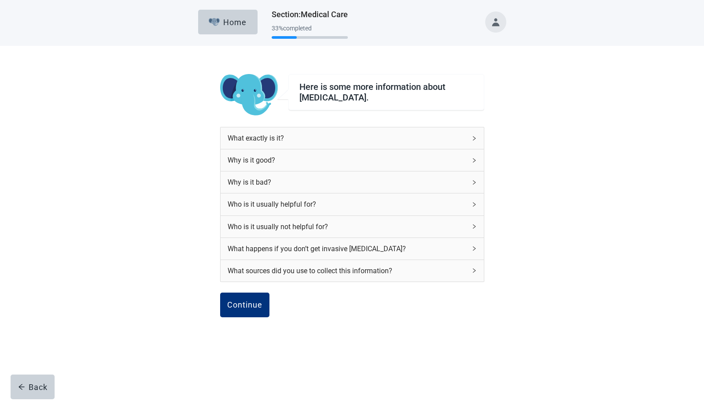
click at [473, 273] on icon "right" at bounding box center [474, 270] width 5 height 5
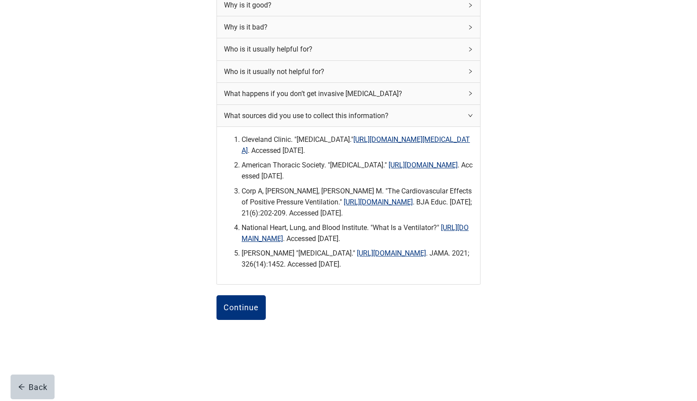
scroll to position [45, 0]
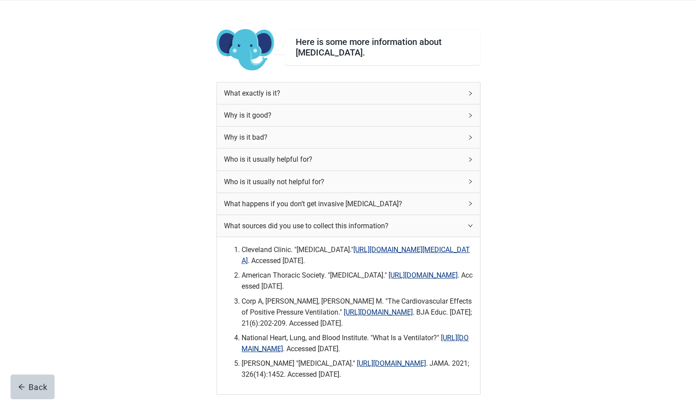
click at [468, 226] on icon "right" at bounding box center [470, 225] width 5 height 5
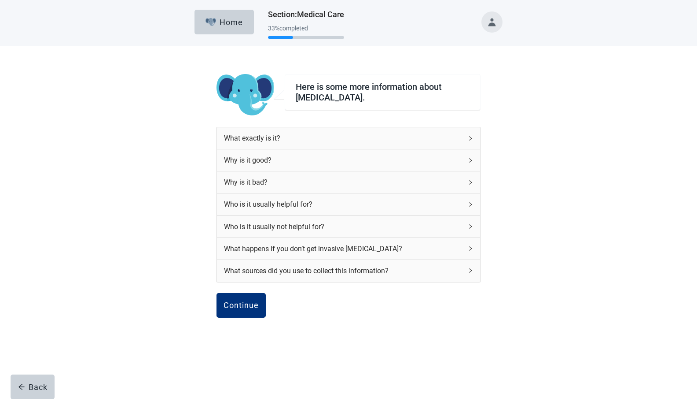
scroll to position [0, 0]
click at [241, 306] on div "Continue" at bounding box center [244, 304] width 35 height 9
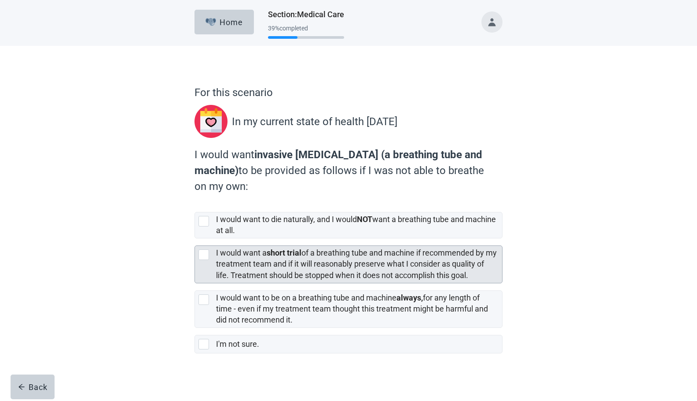
click at [206, 256] on div at bounding box center [204, 254] width 11 height 11
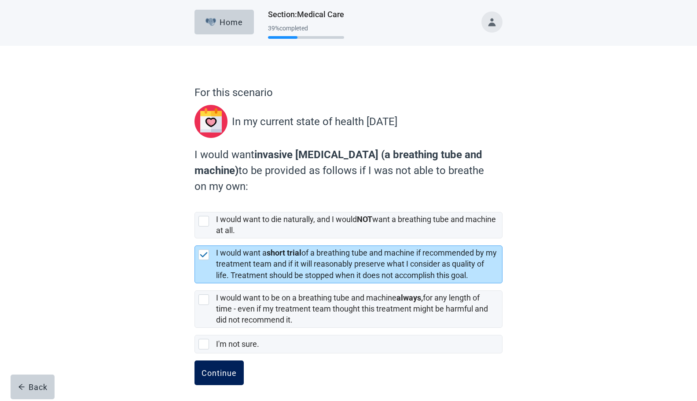
click at [217, 370] on div "Continue" at bounding box center [219, 372] width 35 height 9
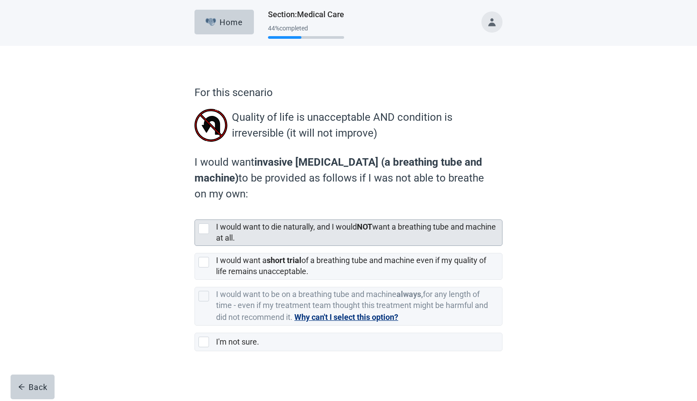
click at [205, 227] on div at bounding box center [204, 228] width 11 height 11
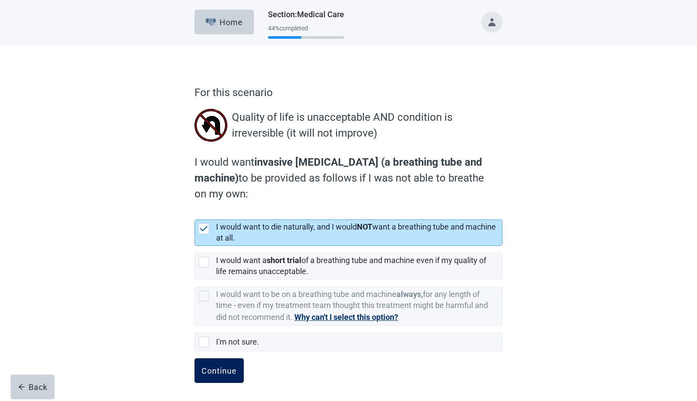
click at [222, 366] on div "Continue" at bounding box center [219, 370] width 35 height 9
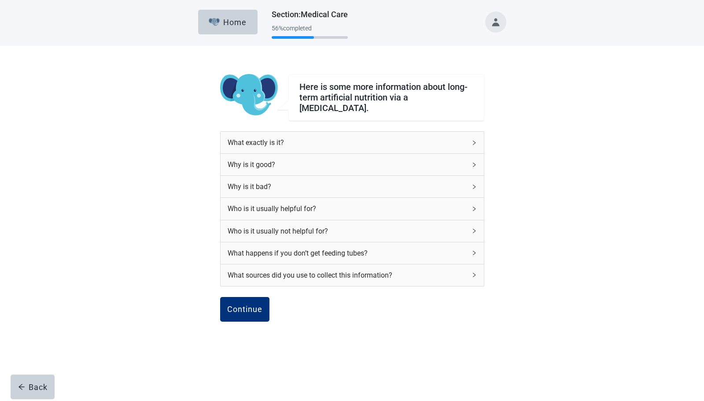
click at [477, 139] on div "What exactly is it?" at bounding box center [352, 143] width 263 height 22
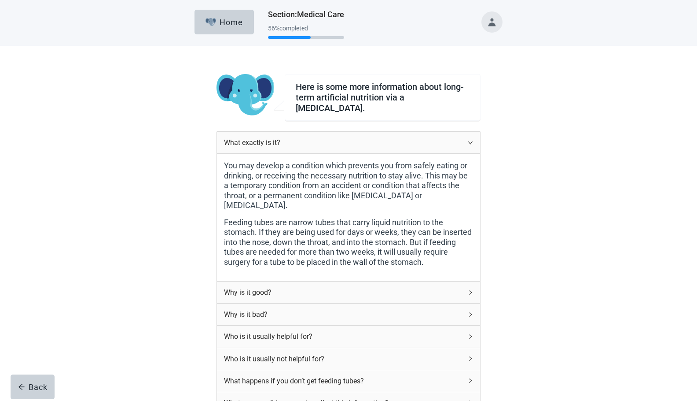
click at [470, 141] on icon "right" at bounding box center [470, 142] width 4 height 3
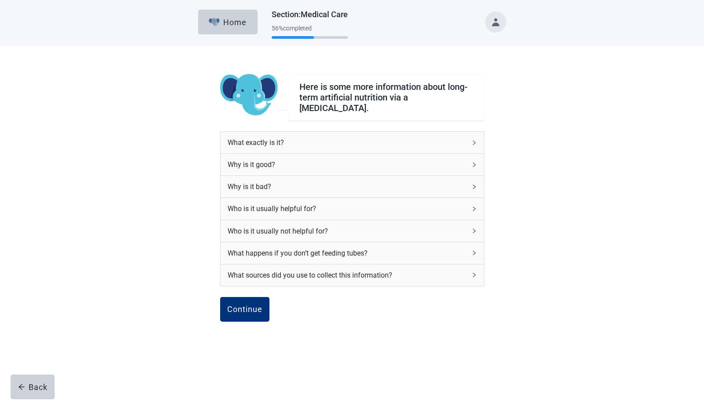
click at [473, 206] on icon "right" at bounding box center [474, 208] width 5 height 5
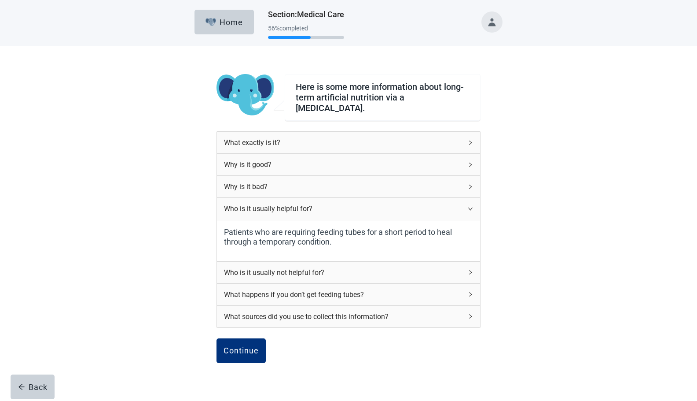
click at [473, 206] on icon "right" at bounding box center [470, 208] width 5 height 5
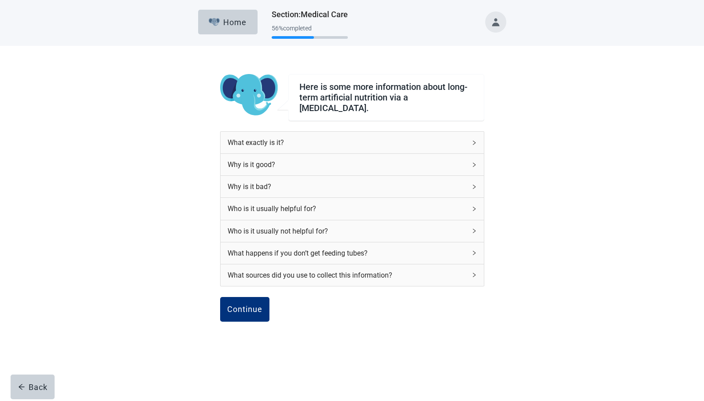
click at [476, 228] on icon "right" at bounding box center [474, 230] width 5 height 5
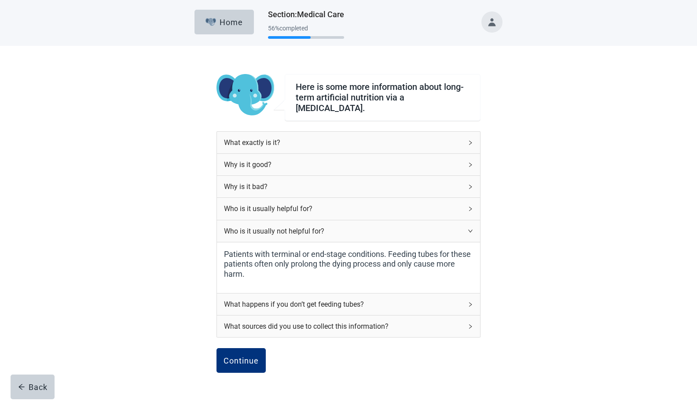
click at [470, 228] on icon "right" at bounding box center [470, 230] width 5 height 5
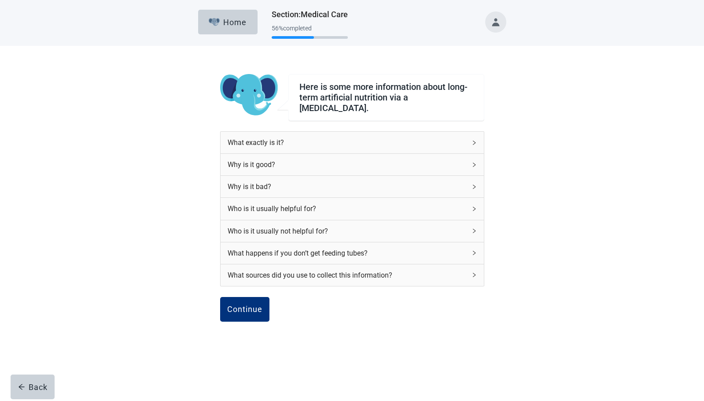
click at [474, 250] on icon "right" at bounding box center [474, 252] width 5 height 5
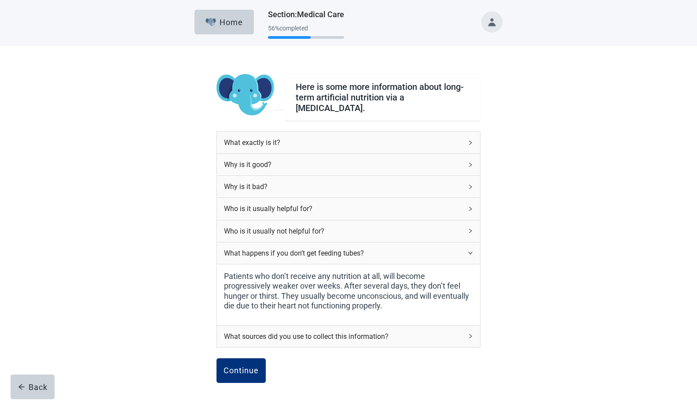
click at [468, 253] on div "What happens if you don’t get feeding tubes?" at bounding box center [348, 253] width 263 height 22
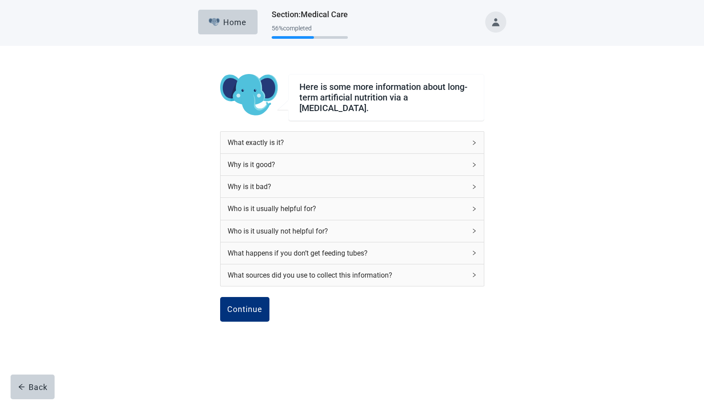
click at [472, 273] on icon "right" at bounding box center [474, 274] width 5 height 5
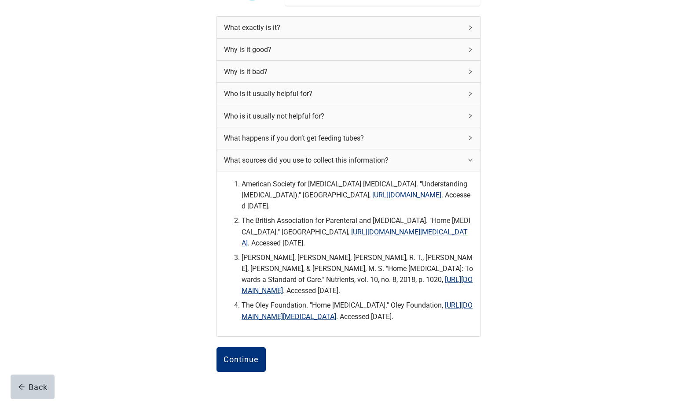
scroll to position [118, 0]
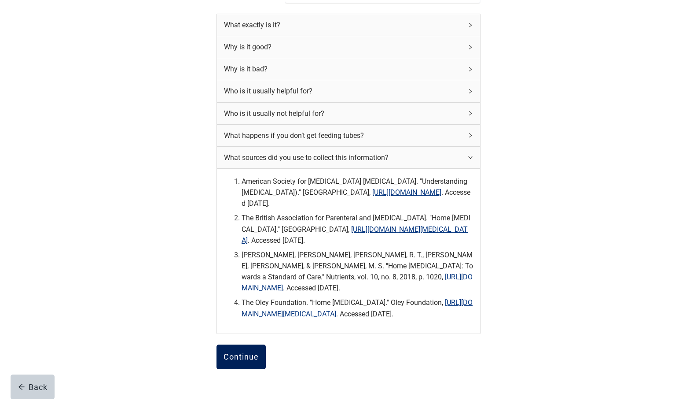
click at [246, 358] on button "Continue" at bounding box center [241, 356] width 49 height 25
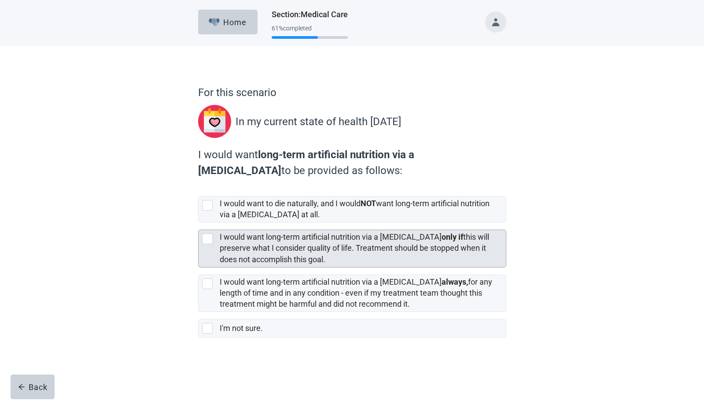
click at [207, 240] on div at bounding box center [207, 238] width 11 height 11
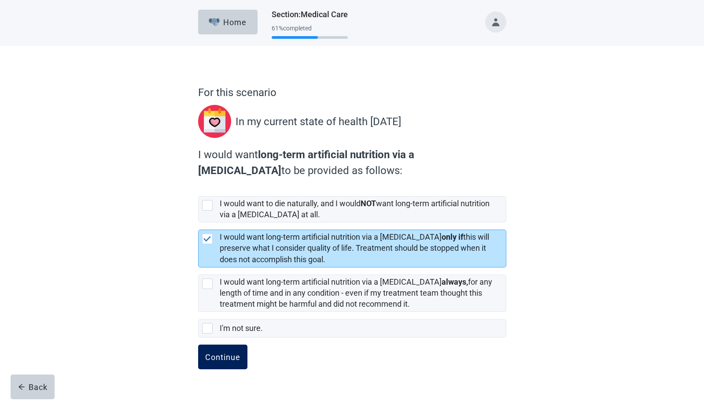
click at [229, 355] on div "Continue" at bounding box center [222, 356] width 35 height 9
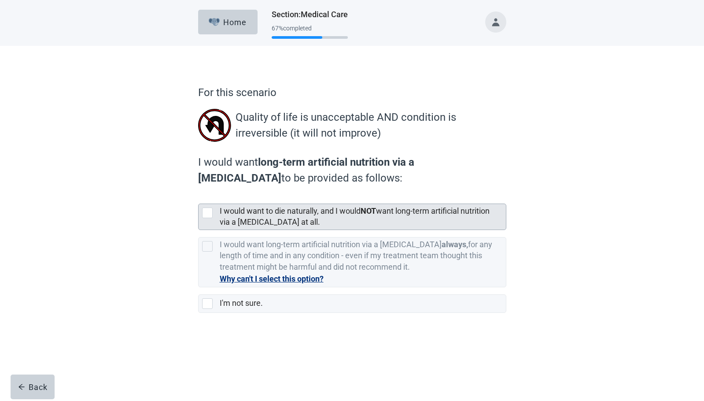
click at [205, 213] on div at bounding box center [207, 212] width 11 height 11
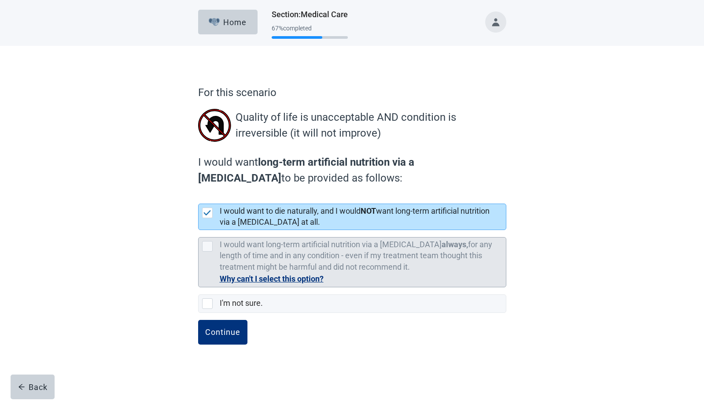
click at [280, 278] on button "Why can't I select this option?" at bounding box center [272, 279] width 104 height 12
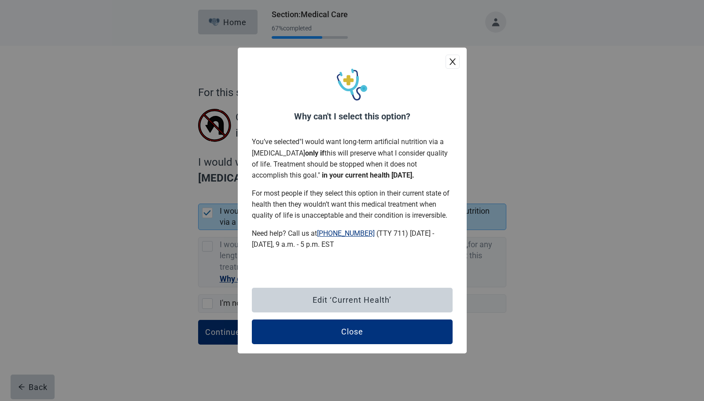
click at [453, 60] on icon "close" at bounding box center [452, 61] width 9 height 9
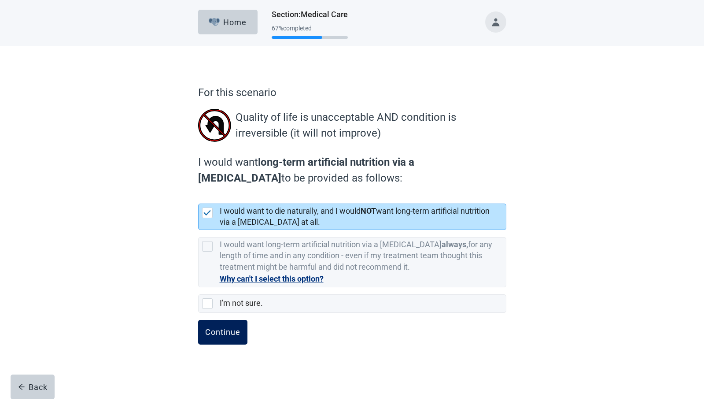
click at [221, 335] on div "Continue" at bounding box center [222, 332] width 35 height 9
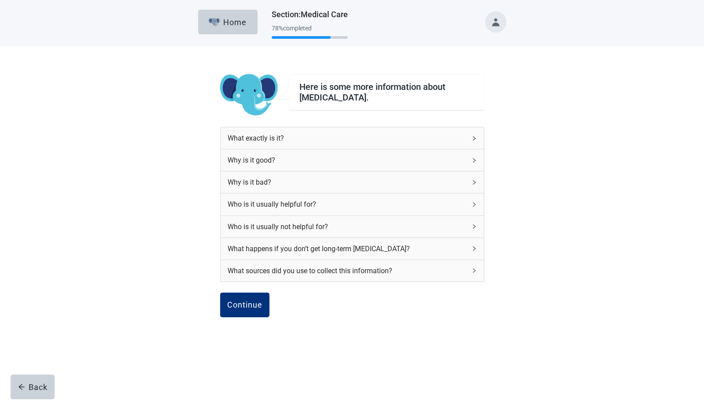
click at [474, 182] on icon "right" at bounding box center [474, 182] width 5 height 5
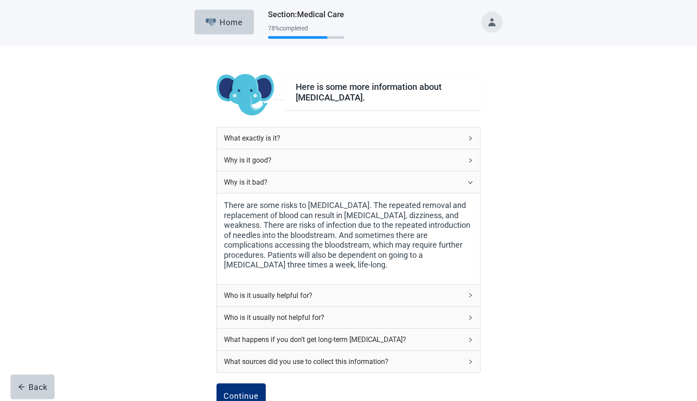
click at [520, 262] on div "Here is some more information about [MEDICAL_DATA]. What exactly is it? Why is …" at bounding box center [349, 267] width 628 height 443
click at [472, 161] on icon "right" at bounding box center [470, 160] width 5 height 5
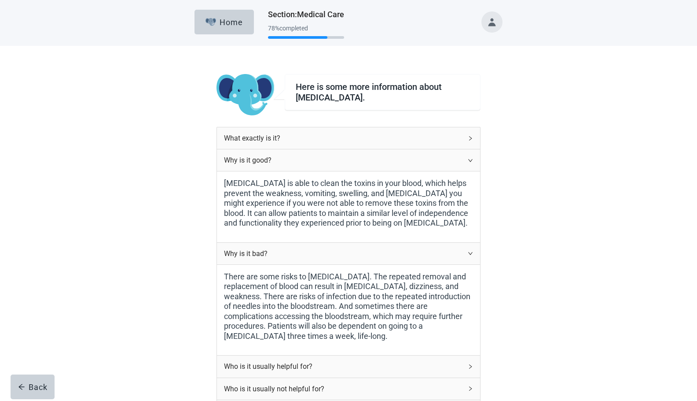
click at [475, 160] on div "Why is it good?" at bounding box center [348, 160] width 263 height 22
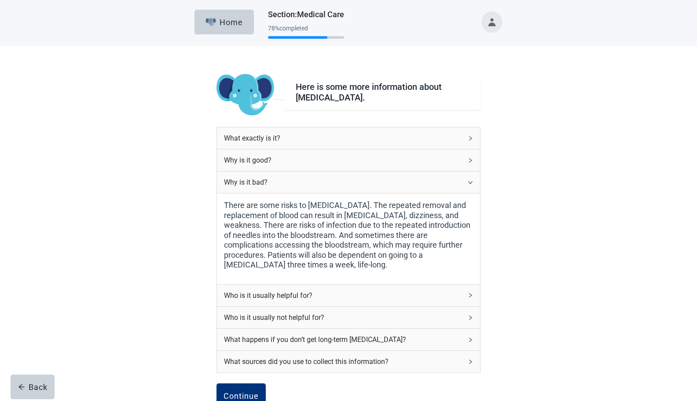
click at [472, 181] on icon "right" at bounding box center [470, 182] width 5 height 5
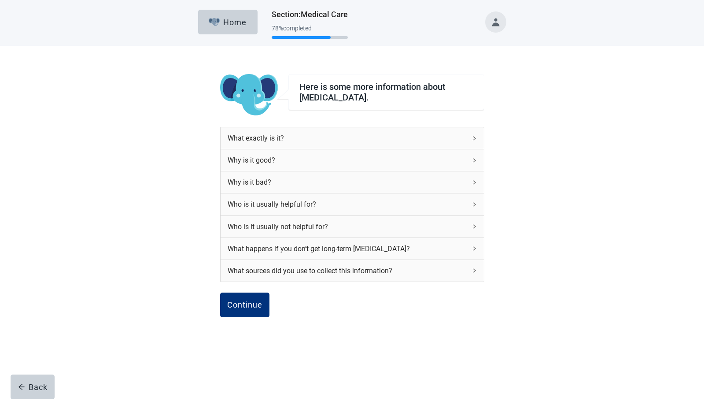
click at [473, 203] on icon "right" at bounding box center [474, 204] width 5 height 5
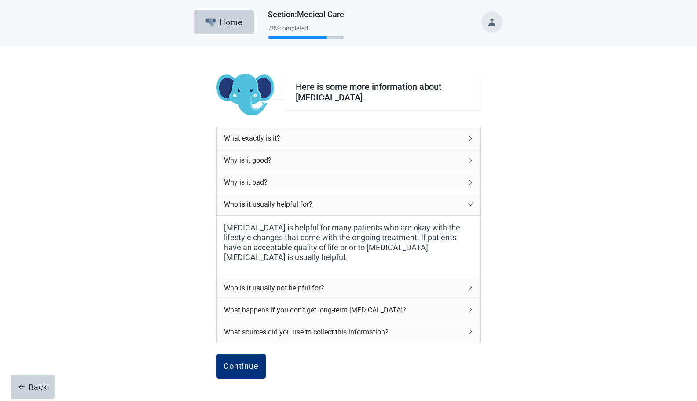
click at [470, 203] on icon "right" at bounding box center [470, 204] width 5 height 5
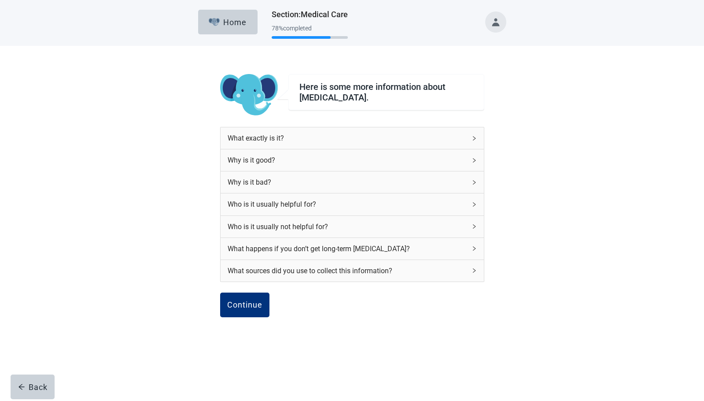
click at [473, 230] on div "Who is it usually not helpful for?" at bounding box center [352, 227] width 263 height 22
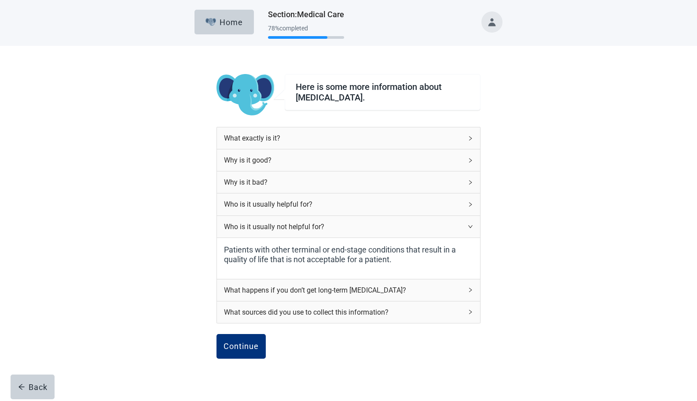
click at [471, 227] on icon "right" at bounding box center [470, 226] width 4 height 3
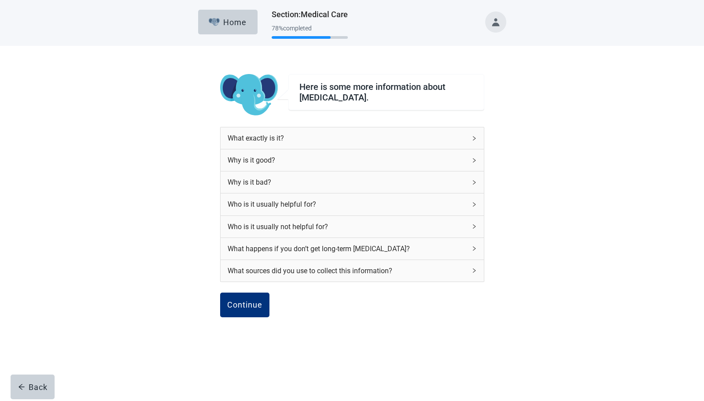
click at [474, 252] on div "What happens if you don’t get long-term [MEDICAL_DATA]?" at bounding box center [352, 249] width 263 height 22
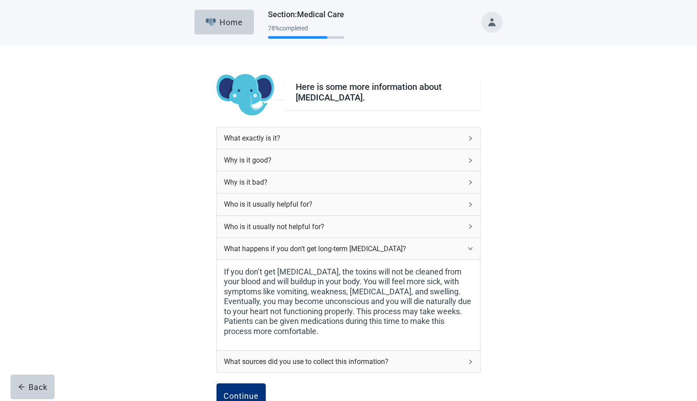
click at [470, 247] on icon "right" at bounding box center [470, 248] width 5 height 5
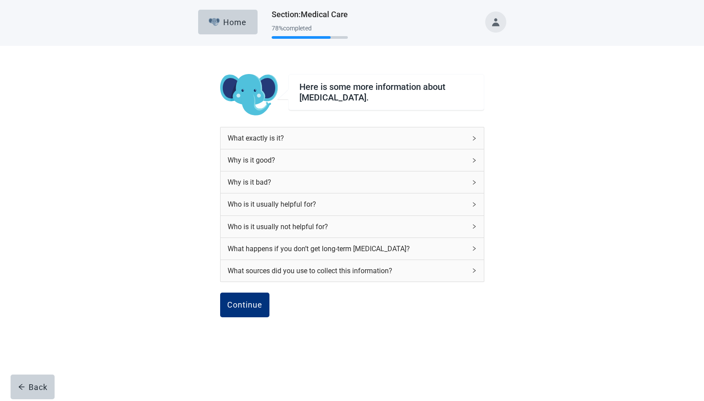
click at [476, 270] on icon "right" at bounding box center [474, 270] width 5 height 5
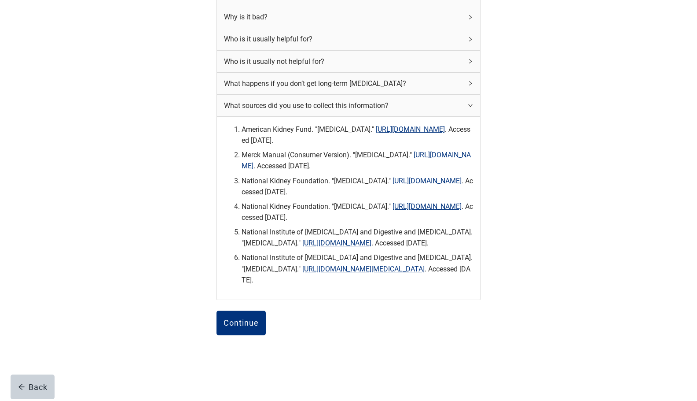
scroll to position [178, 0]
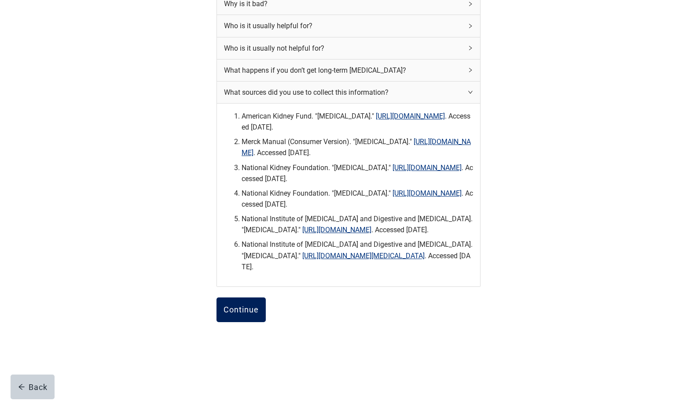
click at [251, 314] on div "Continue" at bounding box center [241, 309] width 35 height 9
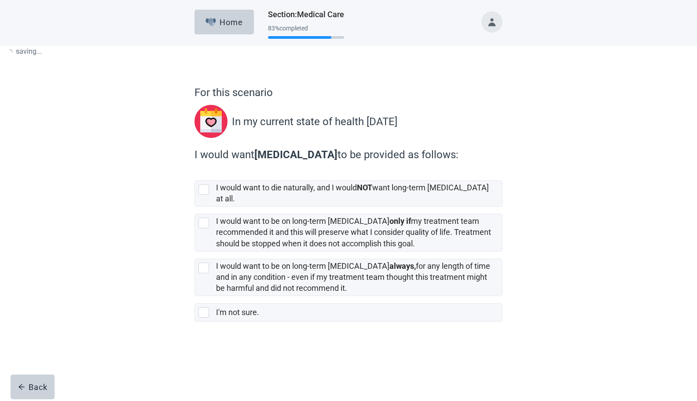
click at [590, 242] on div "For this scenario In my current state of health [DATE] I would want [MEDICAL_DA…" at bounding box center [349, 209] width 628 height 327
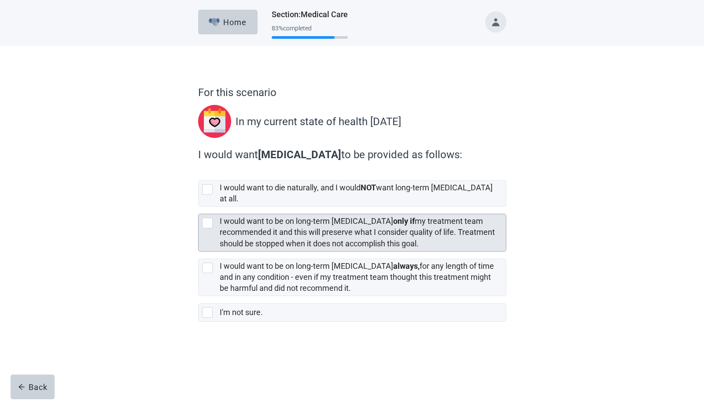
click at [205, 218] on div at bounding box center [207, 223] width 11 height 11
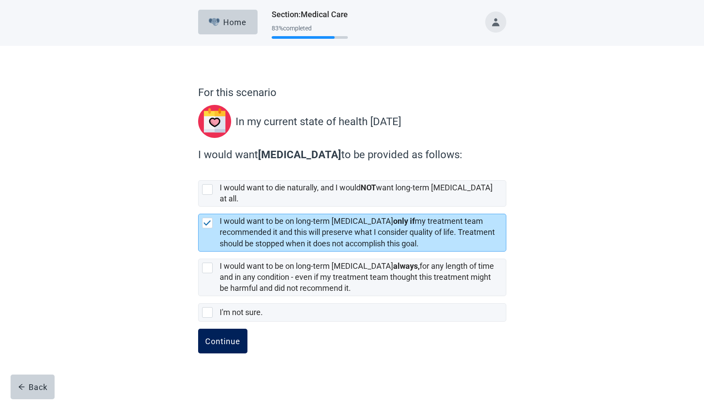
click at [231, 336] on div "Continue" at bounding box center [222, 340] width 35 height 9
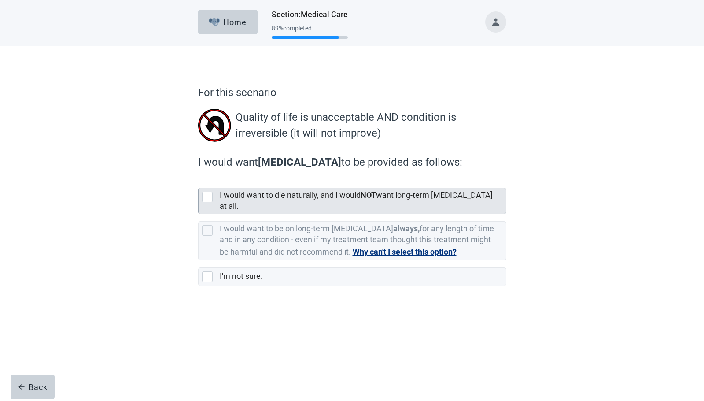
click at [211, 195] on div at bounding box center [207, 197] width 11 height 11
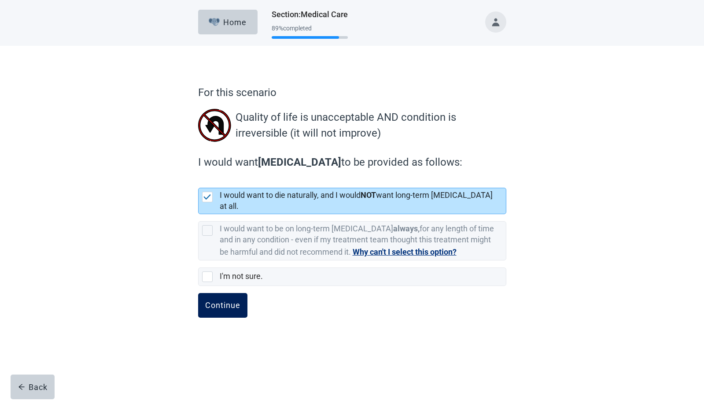
click at [216, 301] on div "Continue" at bounding box center [222, 305] width 35 height 9
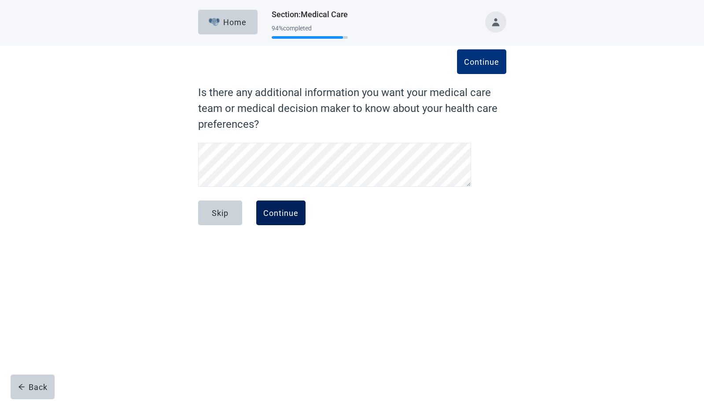
click at [280, 210] on div "Continue" at bounding box center [280, 212] width 35 height 9
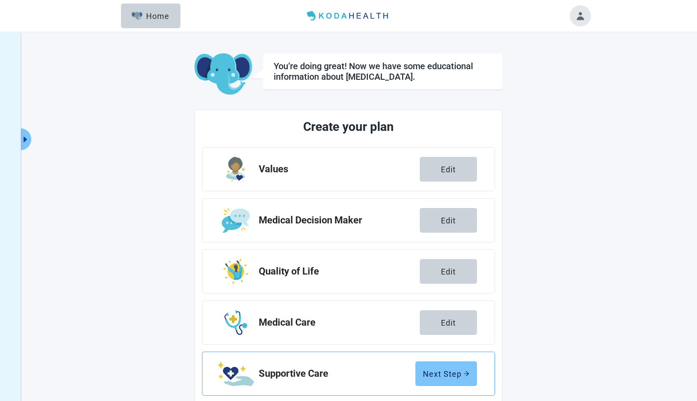
click at [457, 369] on div "Next Step" at bounding box center [446, 373] width 47 height 9
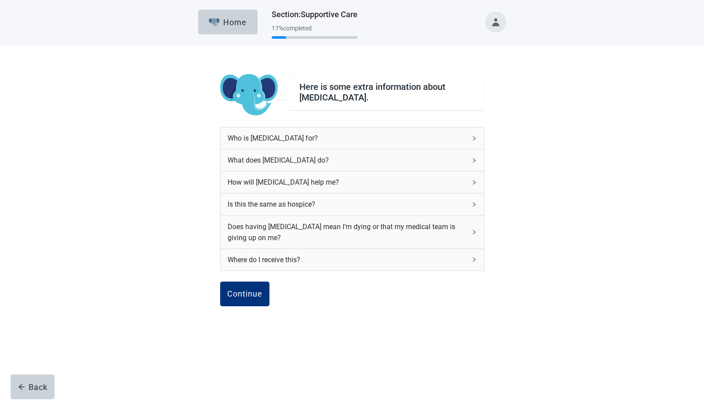
click at [474, 137] on icon "right" at bounding box center [474, 138] width 5 height 5
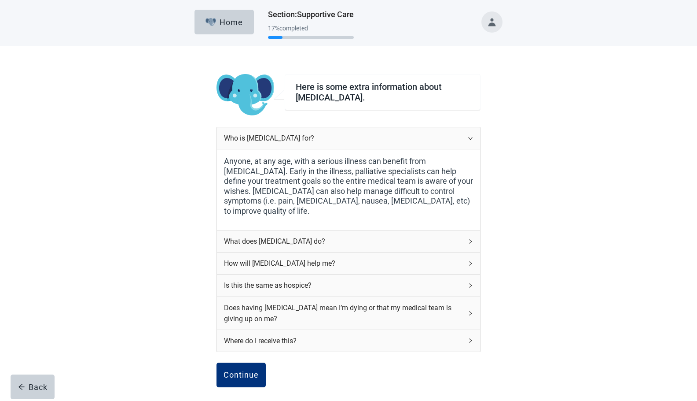
click at [474, 137] on div "Who is [MEDICAL_DATA] for?" at bounding box center [348, 138] width 263 height 22
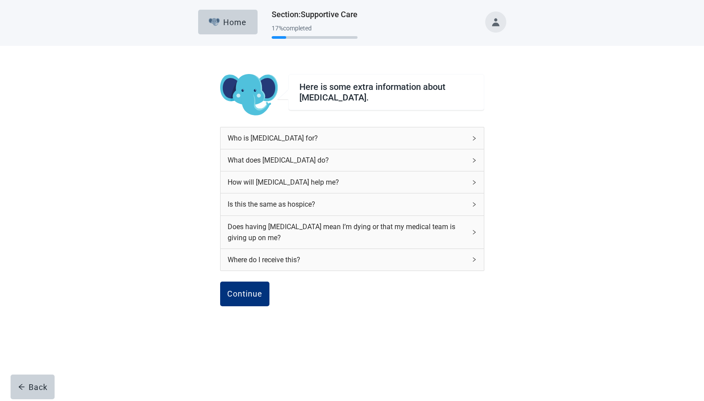
click at [474, 159] on icon "right" at bounding box center [474, 160] width 3 height 4
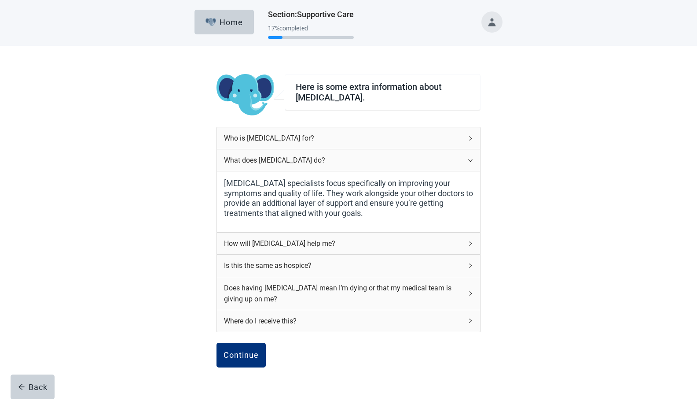
click at [474, 163] on div "What does [MEDICAL_DATA] do?" at bounding box center [348, 160] width 263 height 22
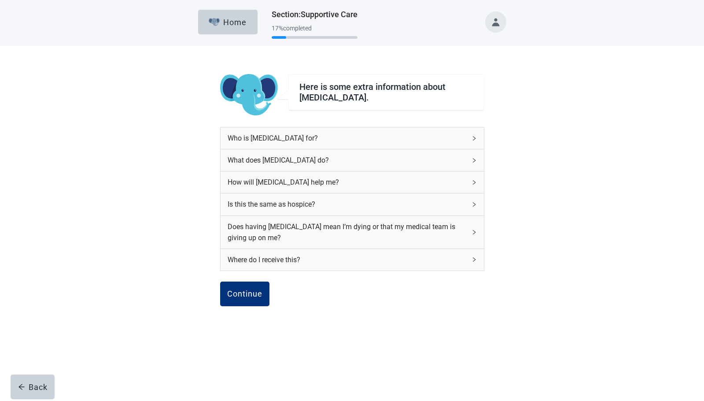
click at [476, 185] on div "How will [MEDICAL_DATA] help me?" at bounding box center [352, 182] width 263 height 22
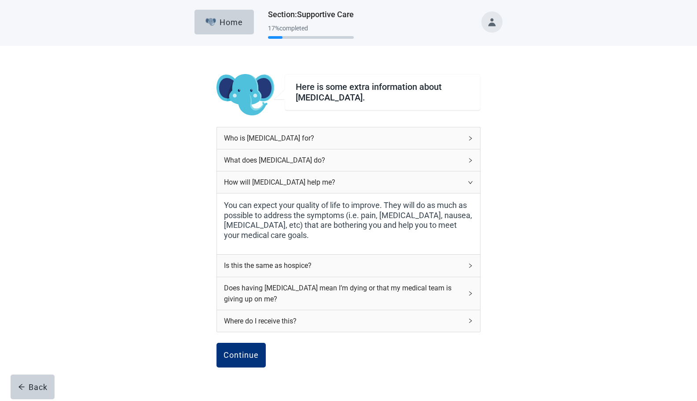
click at [473, 182] on icon "right" at bounding box center [470, 182] width 5 height 5
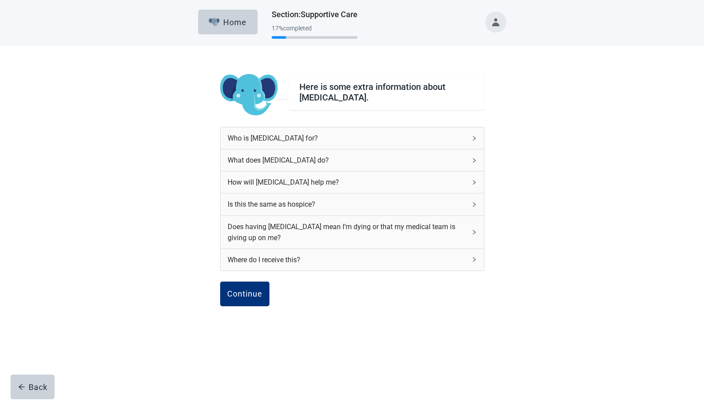
click at [476, 203] on icon "right" at bounding box center [474, 204] width 5 height 5
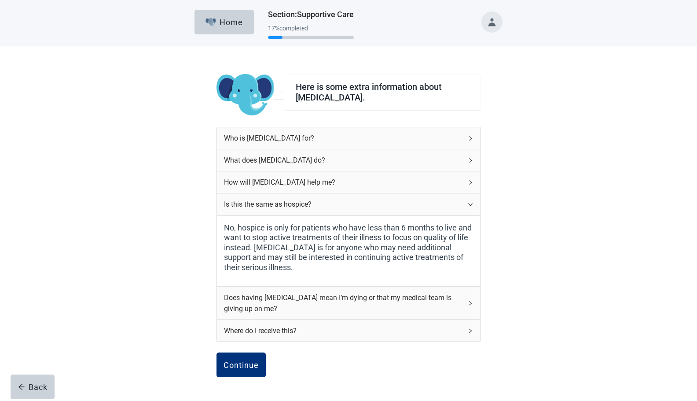
click at [470, 208] on div "Is this the same as hospice?" at bounding box center [348, 204] width 263 height 22
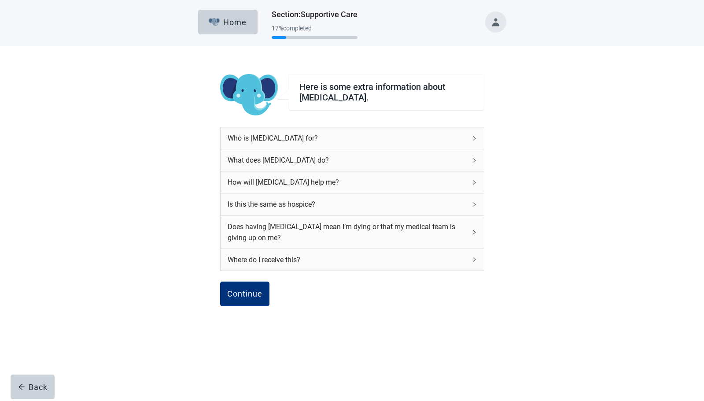
click at [473, 232] on icon "right" at bounding box center [474, 231] width 5 height 5
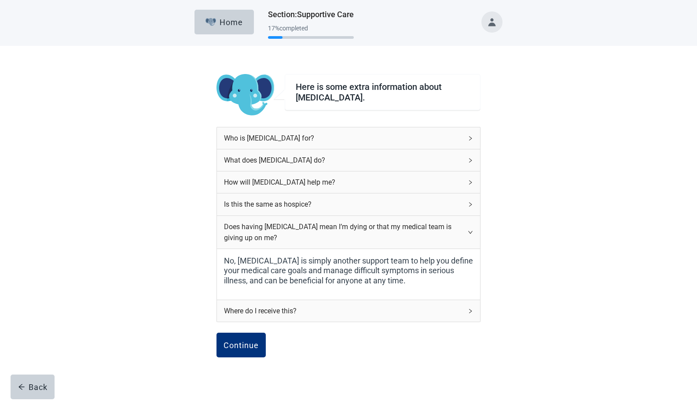
click at [468, 234] on icon "right" at bounding box center [470, 231] width 5 height 5
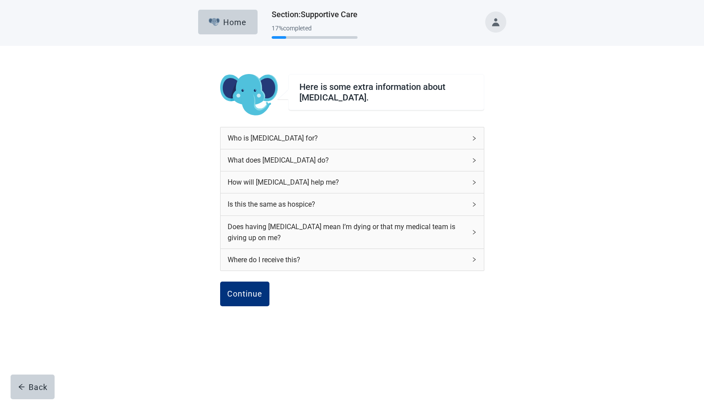
click at [475, 256] on div "Where do I receive this?" at bounding box center [352, 260] width 263 height 22
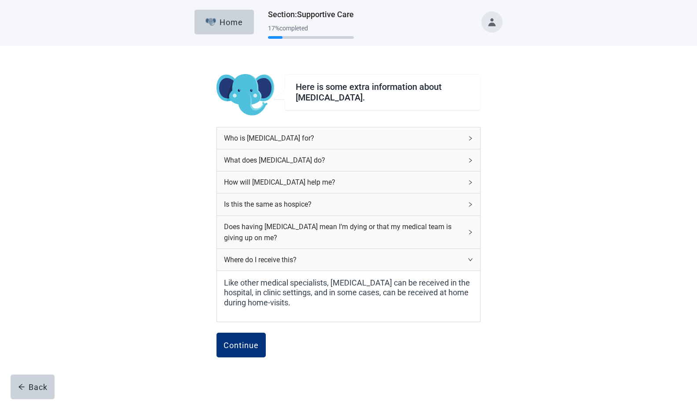
click at [472, 260] on icon "right" at bounding box center [470, 259] width 5 height 5
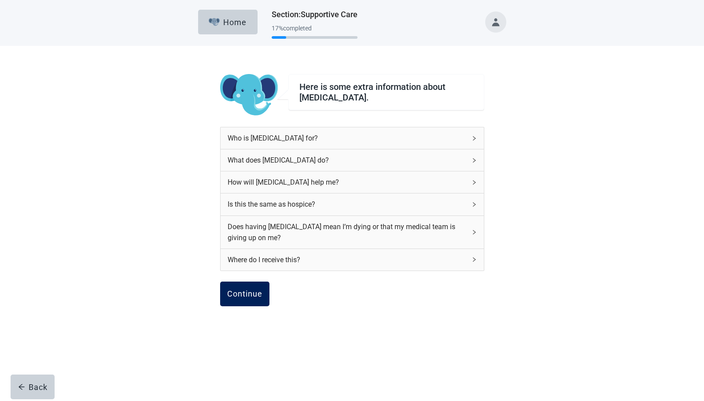
click at [251, 301] on button "Continue" at bounding box center [244, 293] width 49 height 25
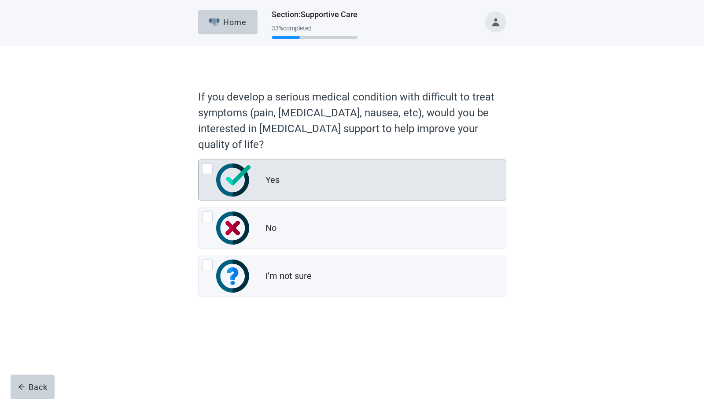
click at [206, 169] on div at bounding box center [207, 168] width 11 height 11
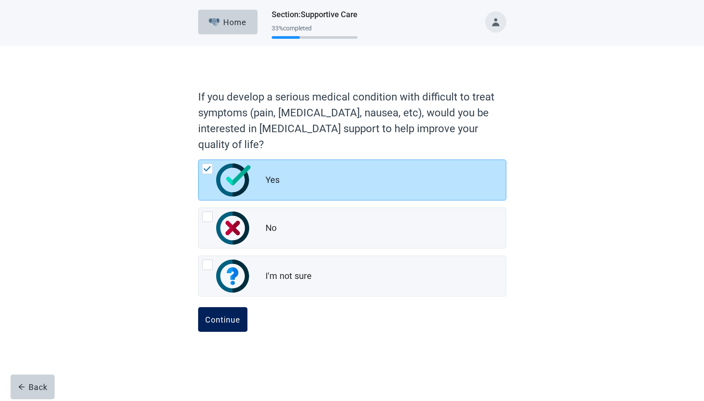
click at [222, 317] on div "Continue" at bounding box center [222, 319] width 35 height 9
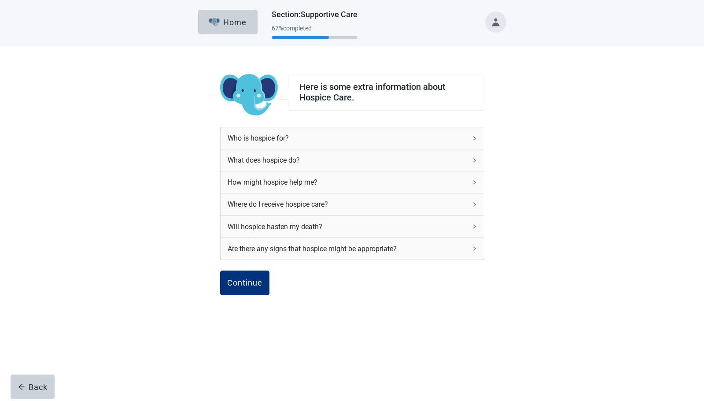
click at [472, 181] on icon "right" at bounding box center [474, 182] width 5 height 5
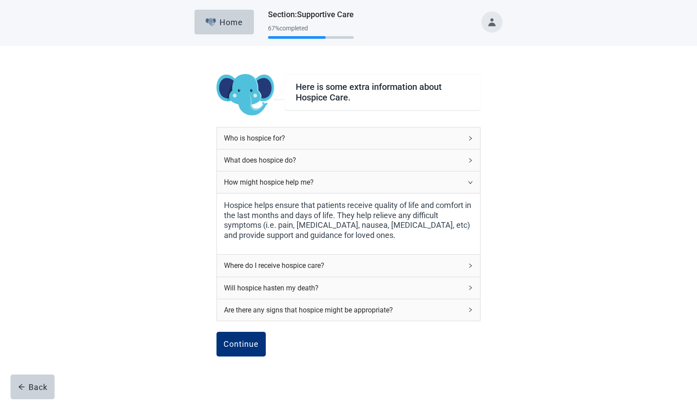
click at [469, 178] on div "How might hospice help me?" at bounding box center [348, 182] width 263 height 22
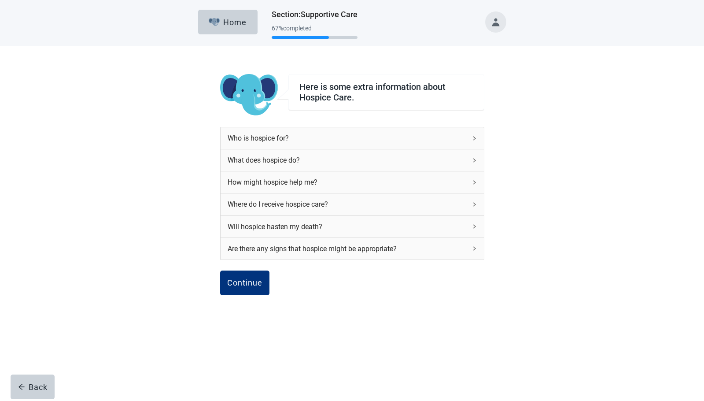
click at [476, 204] on icon "right" at bounding box center [474, 204] width 5 height 5
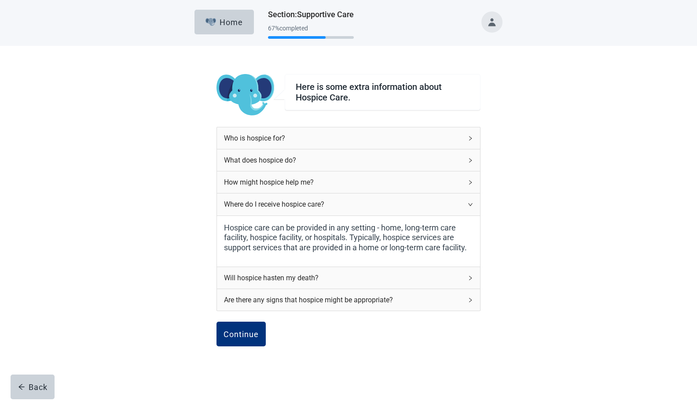
click at [472, 203] on icon "right" at bounding box center [470, 204] width 5 height 5
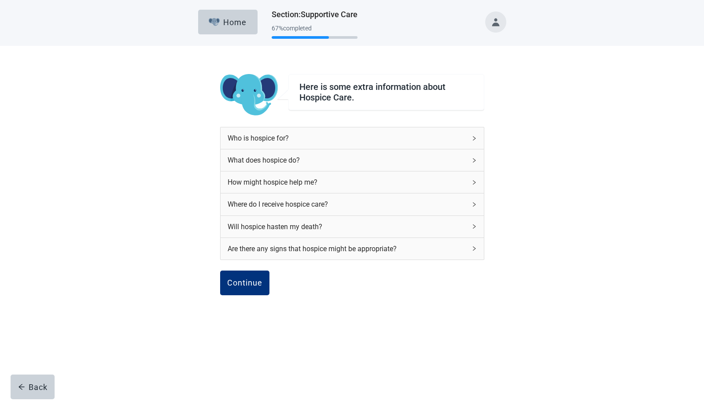
click at [473, 225] on icon "right" at bounding box center [474, 226] width 5 height 5
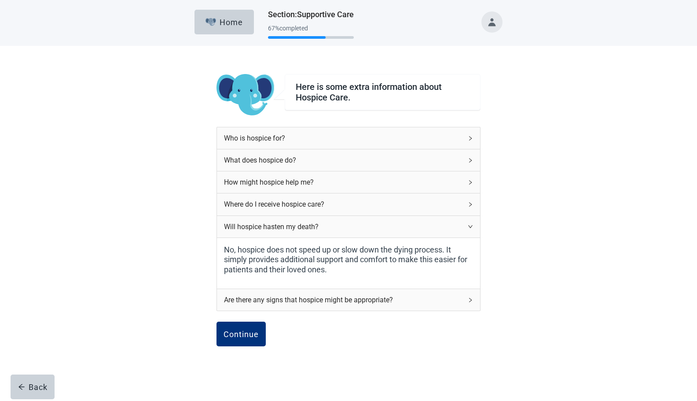
click at [471, 227] on icon "right" at bounding box center [470, 226] width 5 height 5
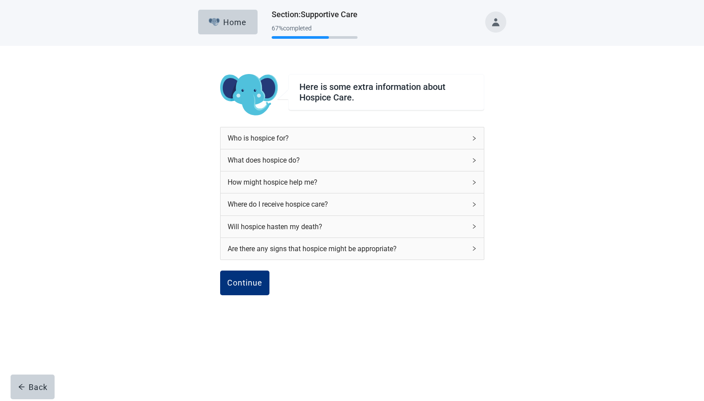
click at [473, 249] on icon "right" at bounding box center [474, 248] width 5 height 5
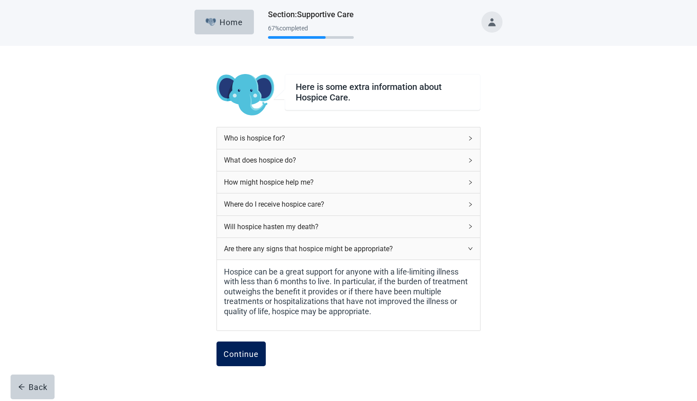
click at [247, 352] on div "Continue" at bounding box center [241, 353] width 35 height 9
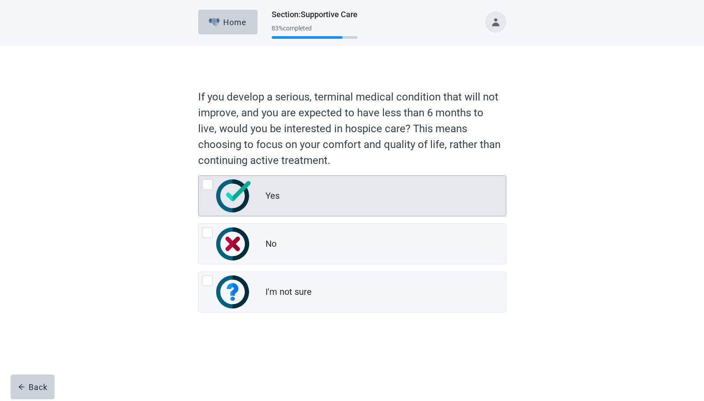
click at [201, 183] on div "Yes" at bounding box center [352, 196] width 307 height 40
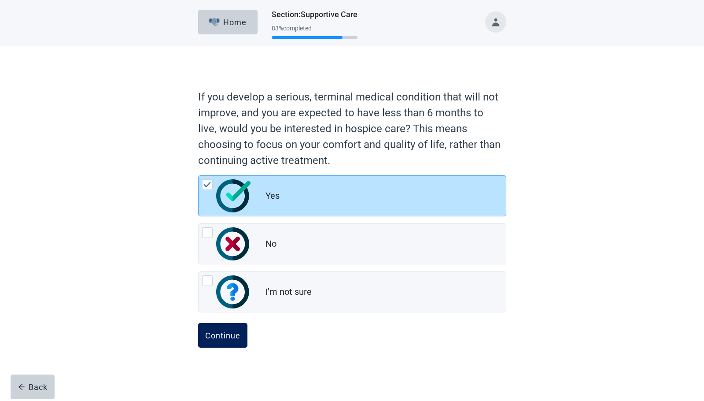
click at [227, 331] on div "Continue" at bounding box center [222, 335] width 35 height 9
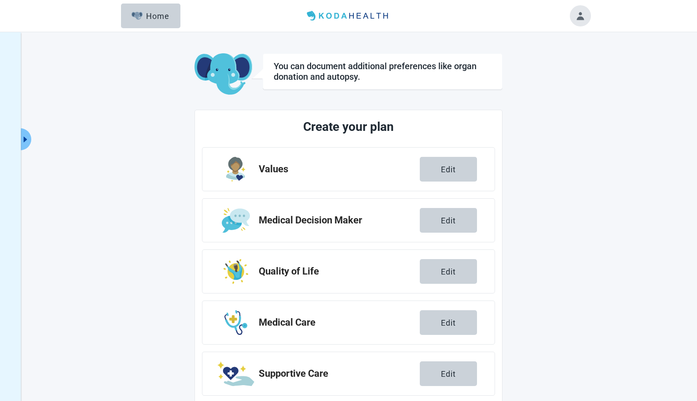
scroll to position [67, 0]
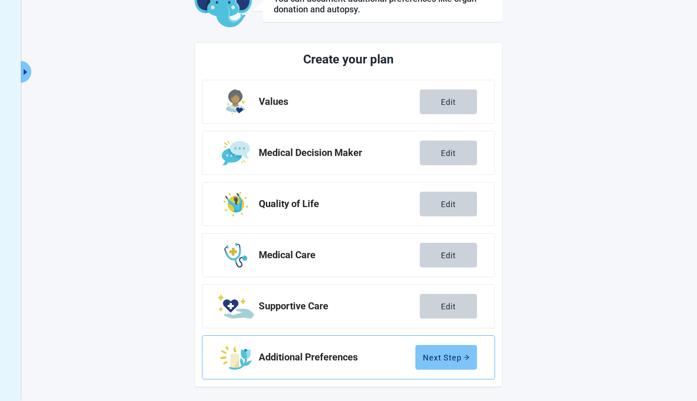
click at [441, 353] on div "Next Step" at bounding box center [446, 357] width 47 height 9
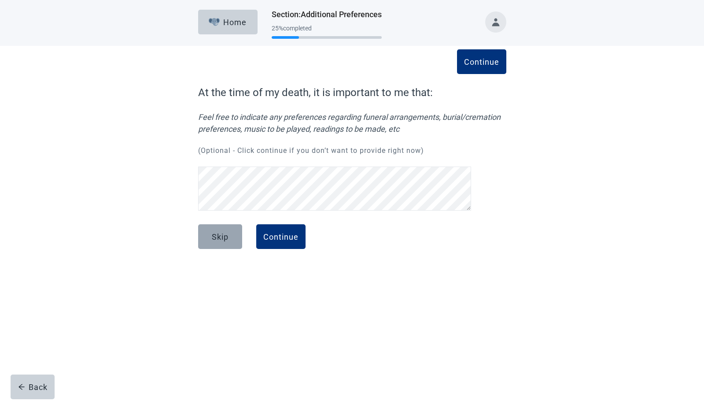
click at [218, 229] on button "Skip" at bounding box center [220, 236] width 44 height 25
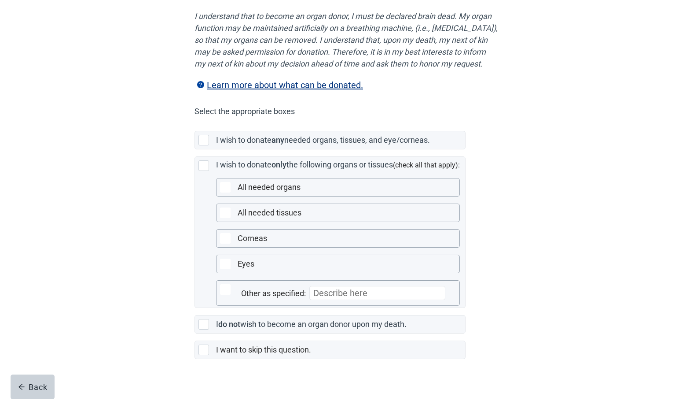
scroll to position [130, 0]
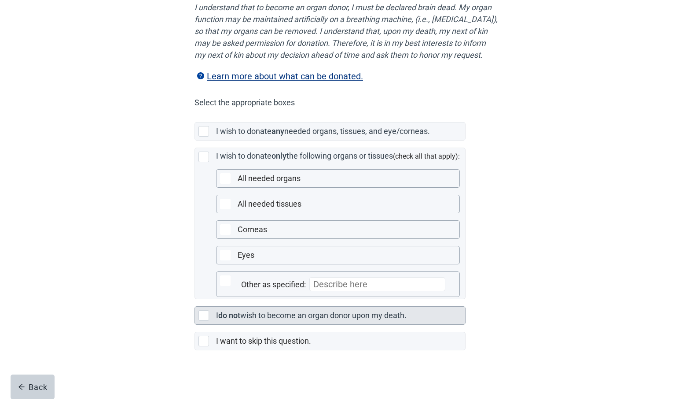
click at [202, 321] on div at bounding box center [204, 315] width 11 height 11
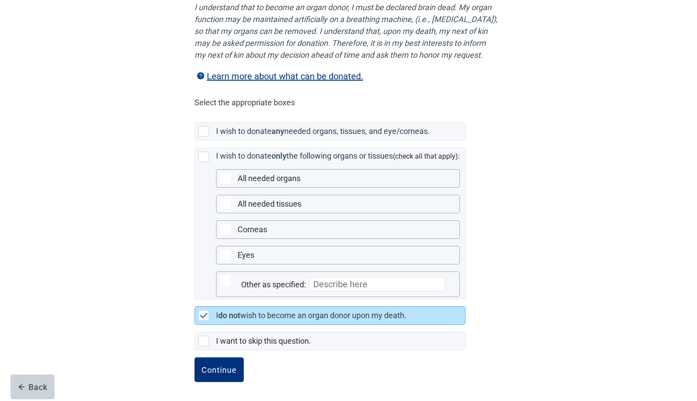
click at [546, 315] on div "In the event of my death, these are the instructions to be followed regarding m…" at bounding box center [349, 158] width 628 height 485
click at [204, 318] on img at bounding box center [204, 315] width 8 height 5
click at [229, 374] on div "Continue" at bounding box center [219, 369] width 35 height 9
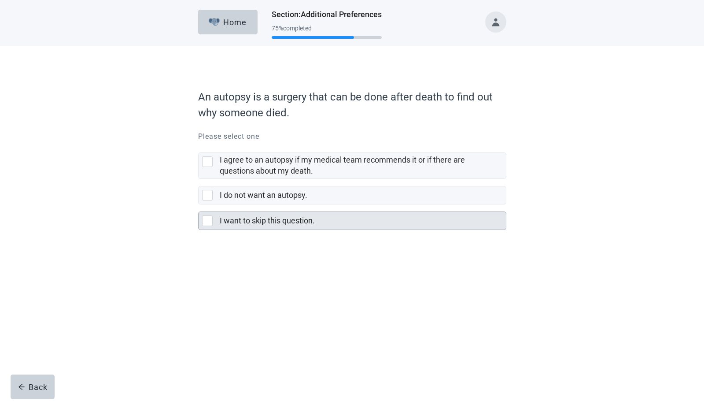
click at [209, 222] on div at bounding box center [207, 220] width 11 height 11
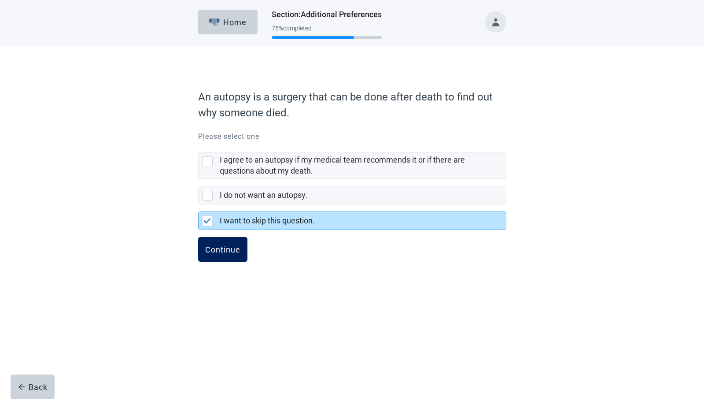
click at [217, 249] on div "Continue" at bounding box center [222, 249] width 35 height 9
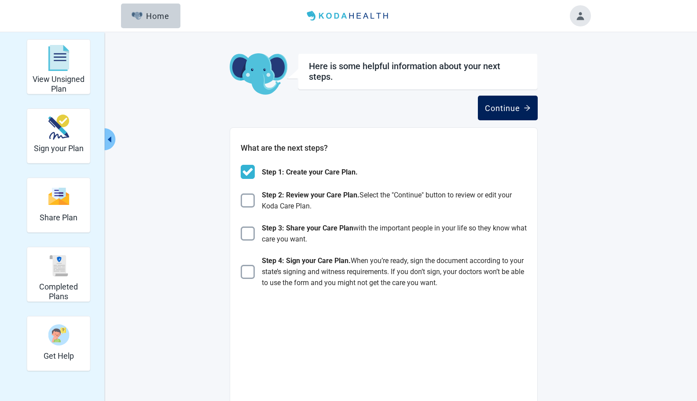
click at [514, 111] on div "Continue" at bounding box center [508, 107] width 46 height 9
